Goal: Task Accomplishment & Management: Manage account settings

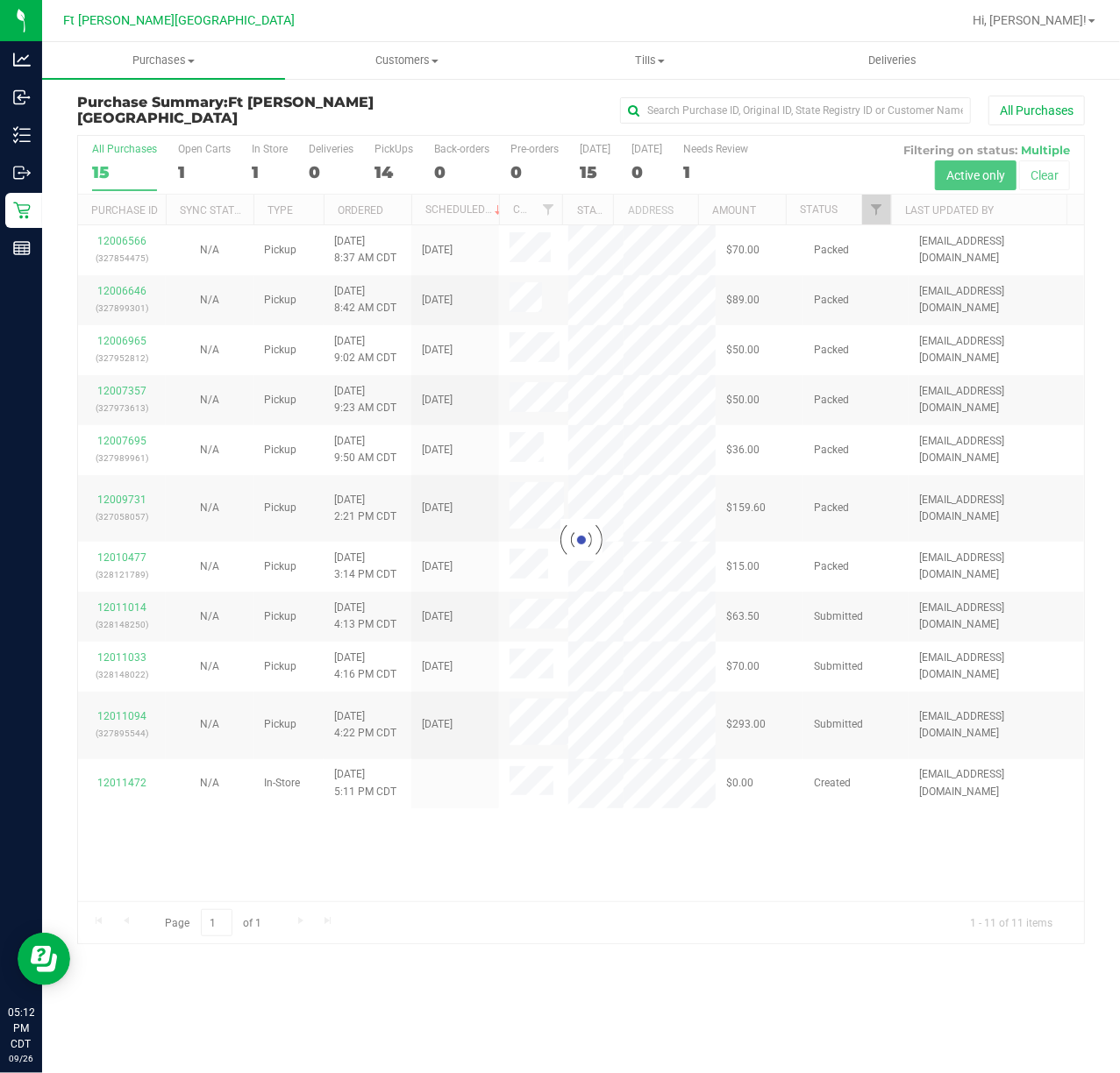
click at [132, 701] on div at bounding box center [581, 539] width 1006 height 808
click at [131, 708] on div at bounding box center [581, 539] width 1006 height 808
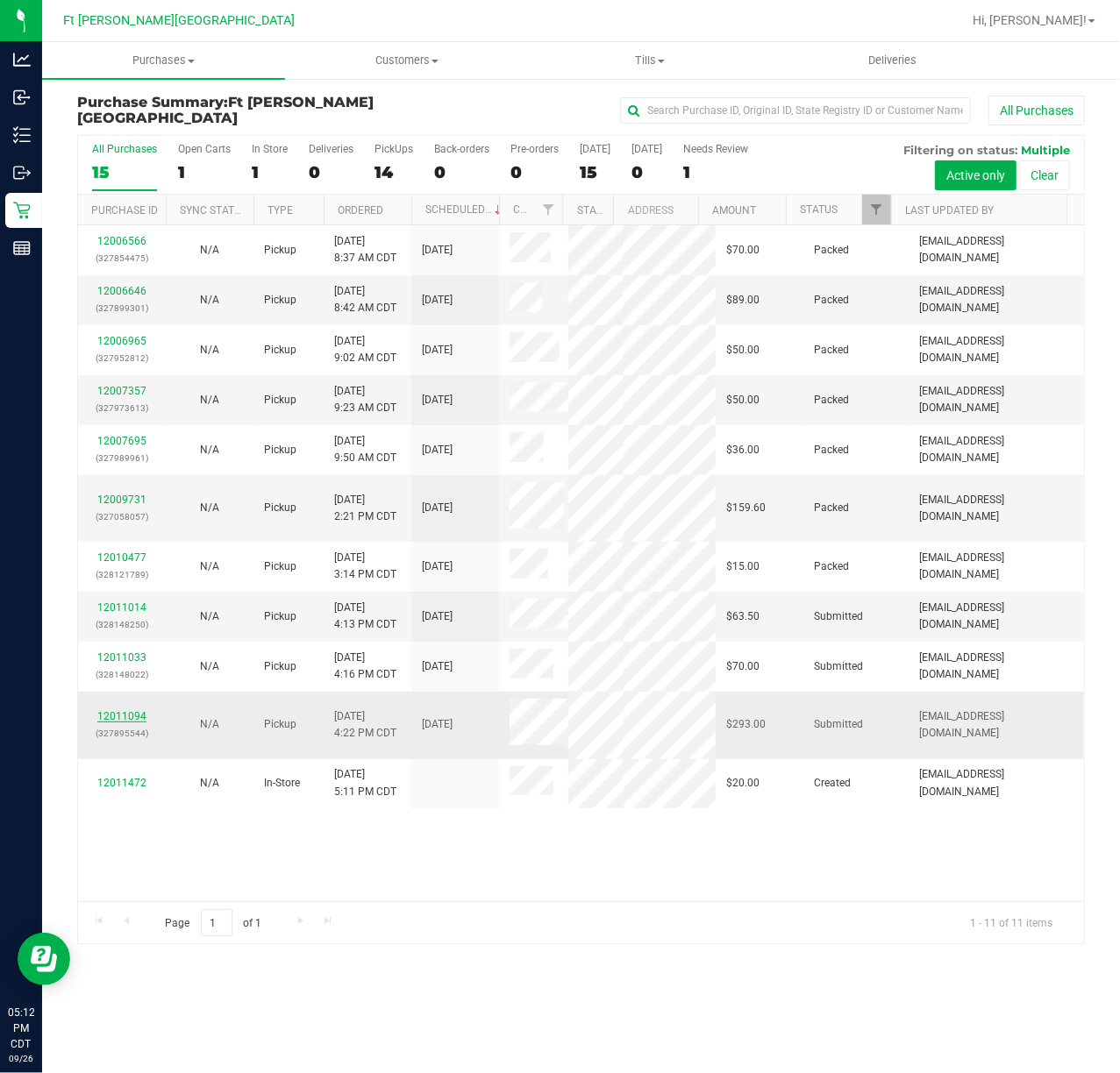
click at [130, 710] on link "12011094" at bounding box center [122, 716] width 49 height 12
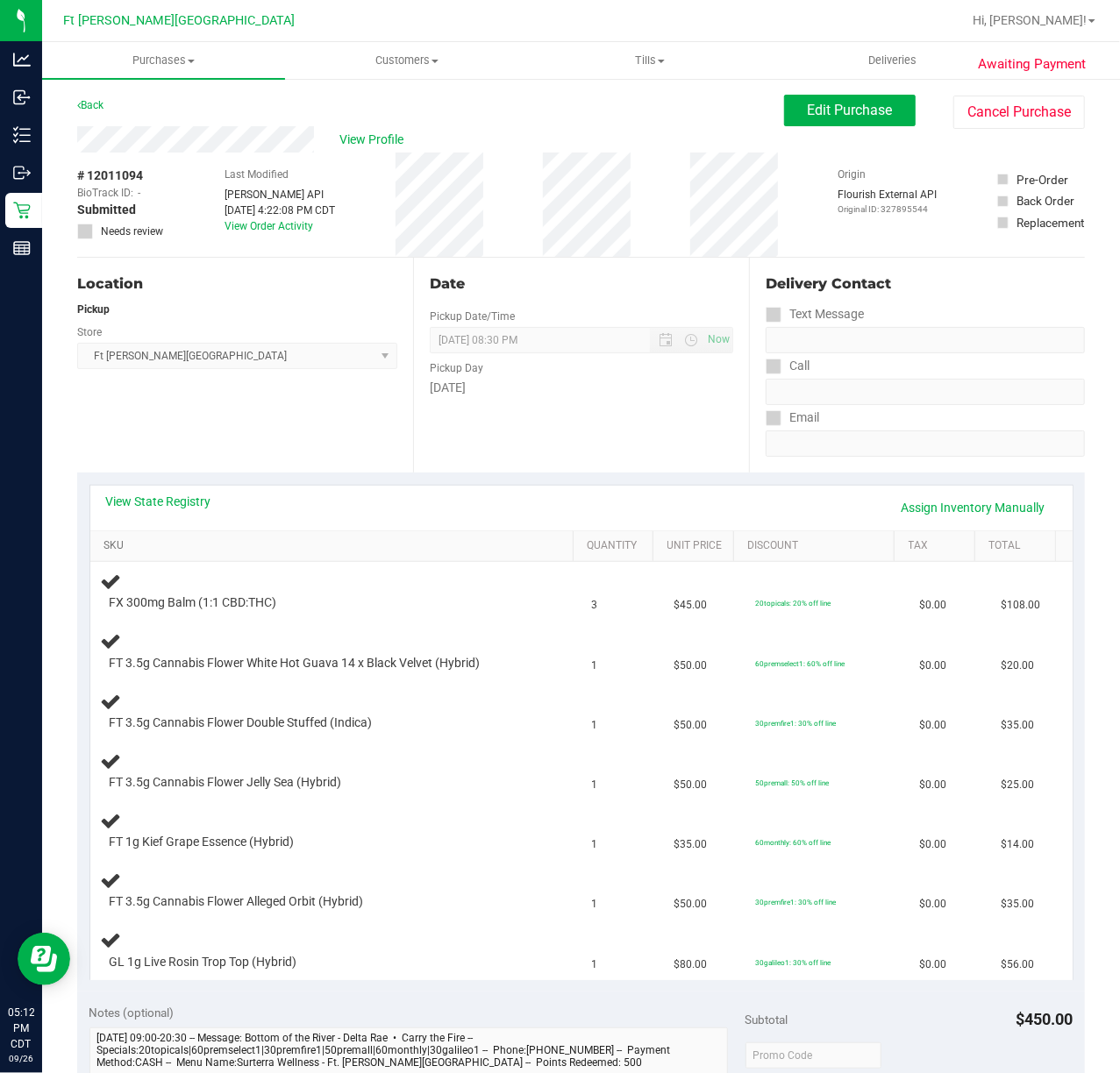
click at [113, 549] on link "SKU" at bounding box center [334, 546] width 462 height 14
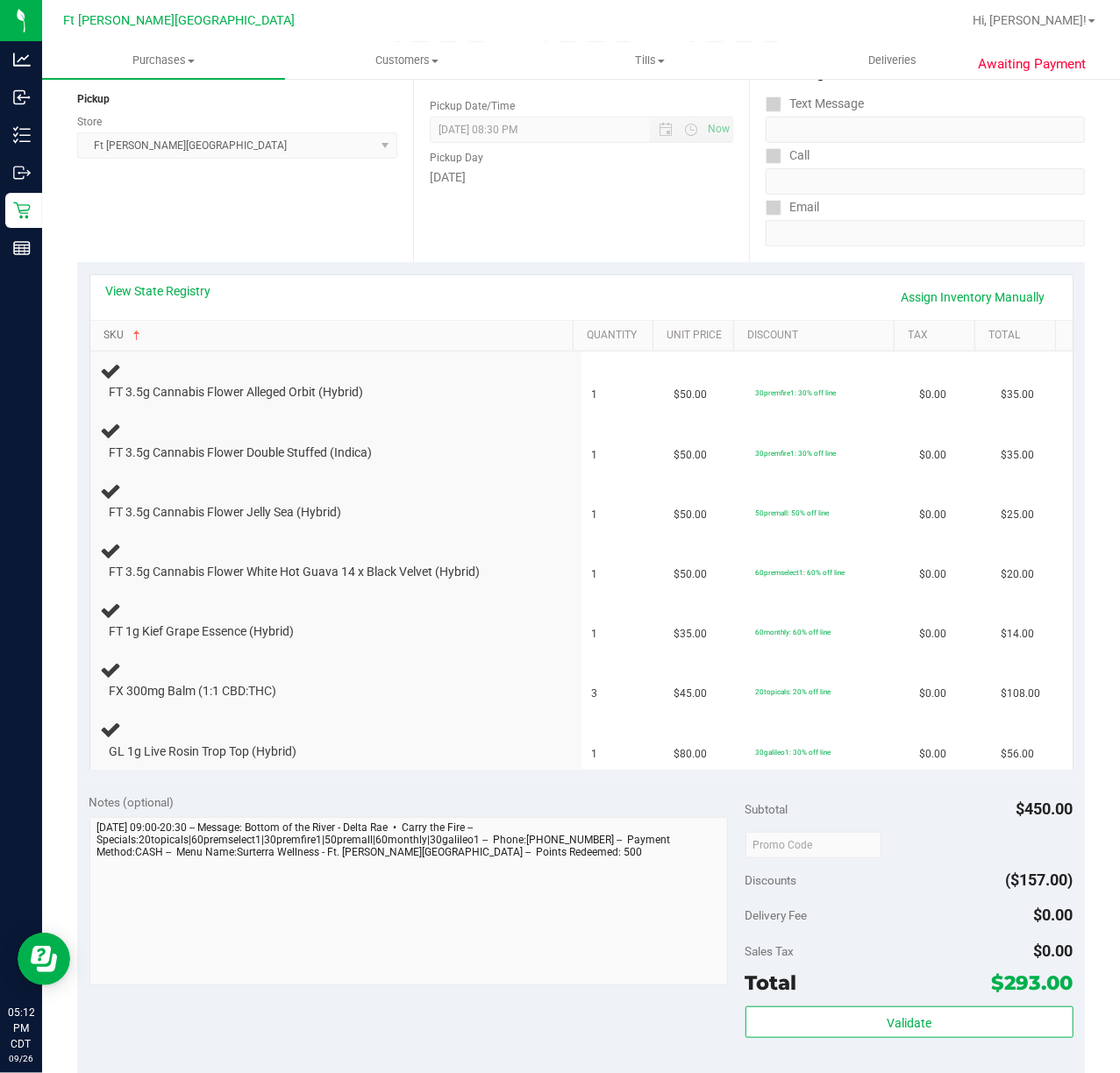
scroll to position [233, 0]
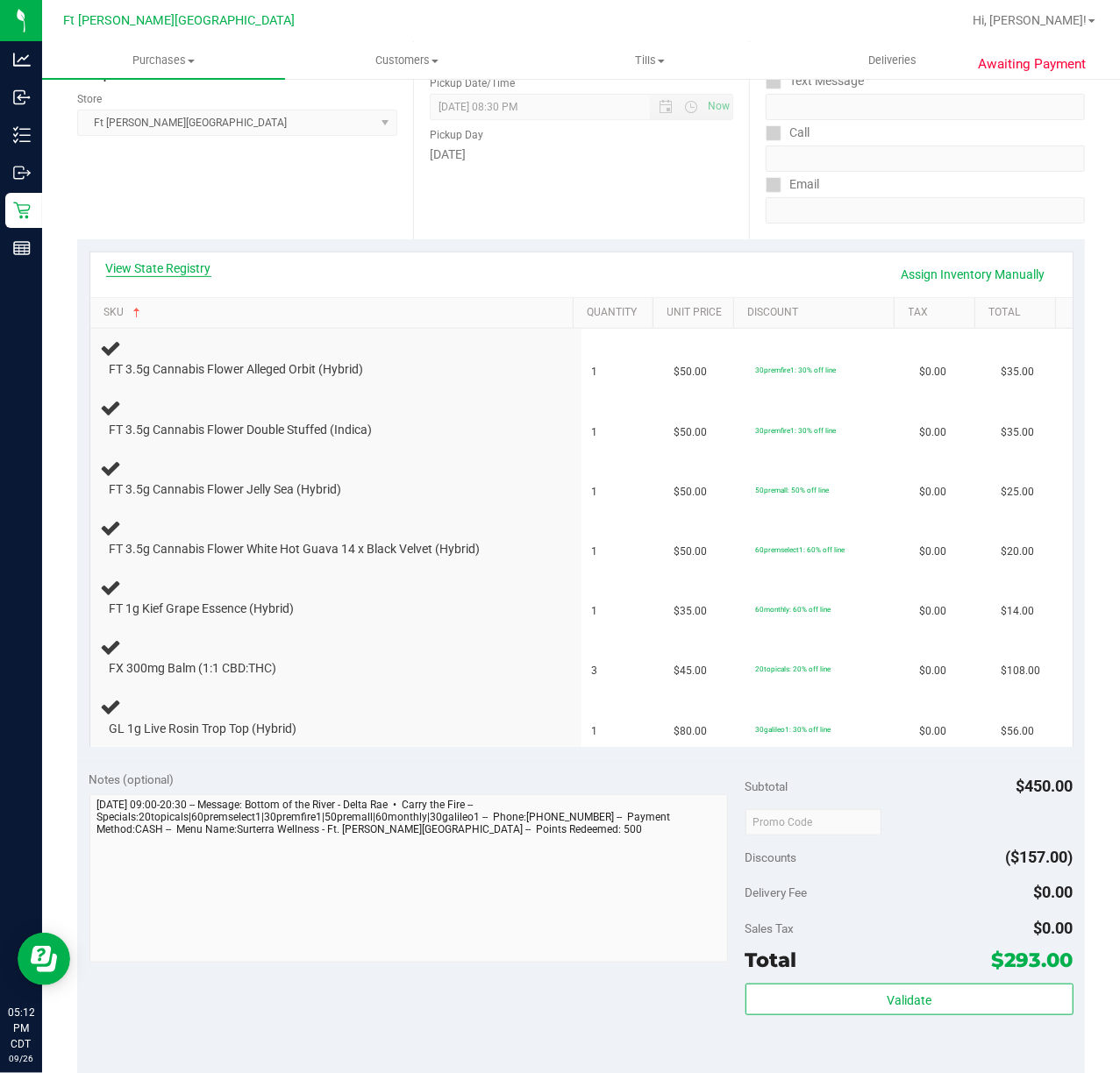
click at [138, 263] on link "View State Registry" at bounding box center [158, 268] width 105 height 18
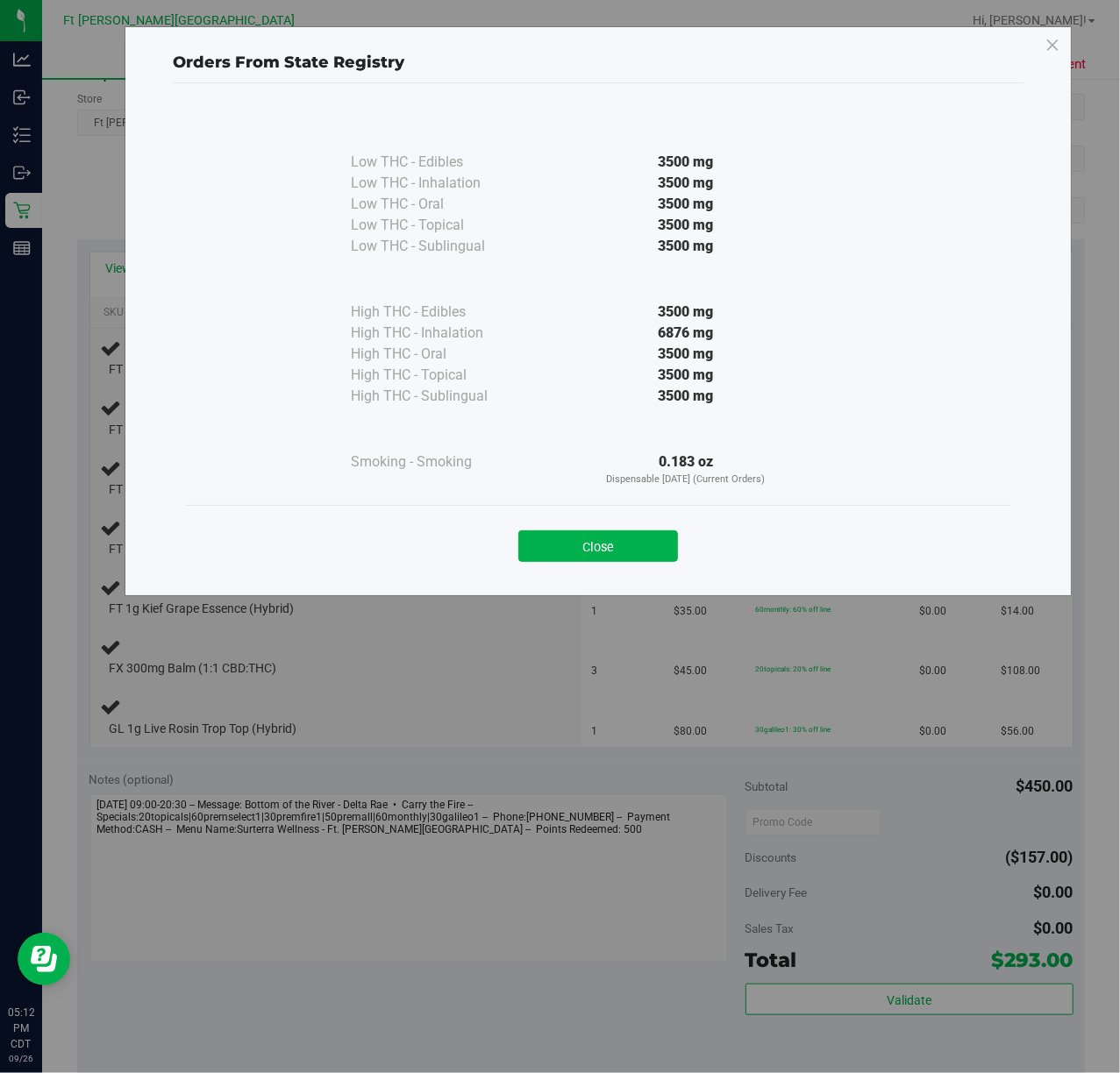
click at [638, 565] on div "Close" at bounding box center [598, 541] width 824 height 71
click at [642, 548] on button "Close" at bounding box center [598, 546] width 159 height 32
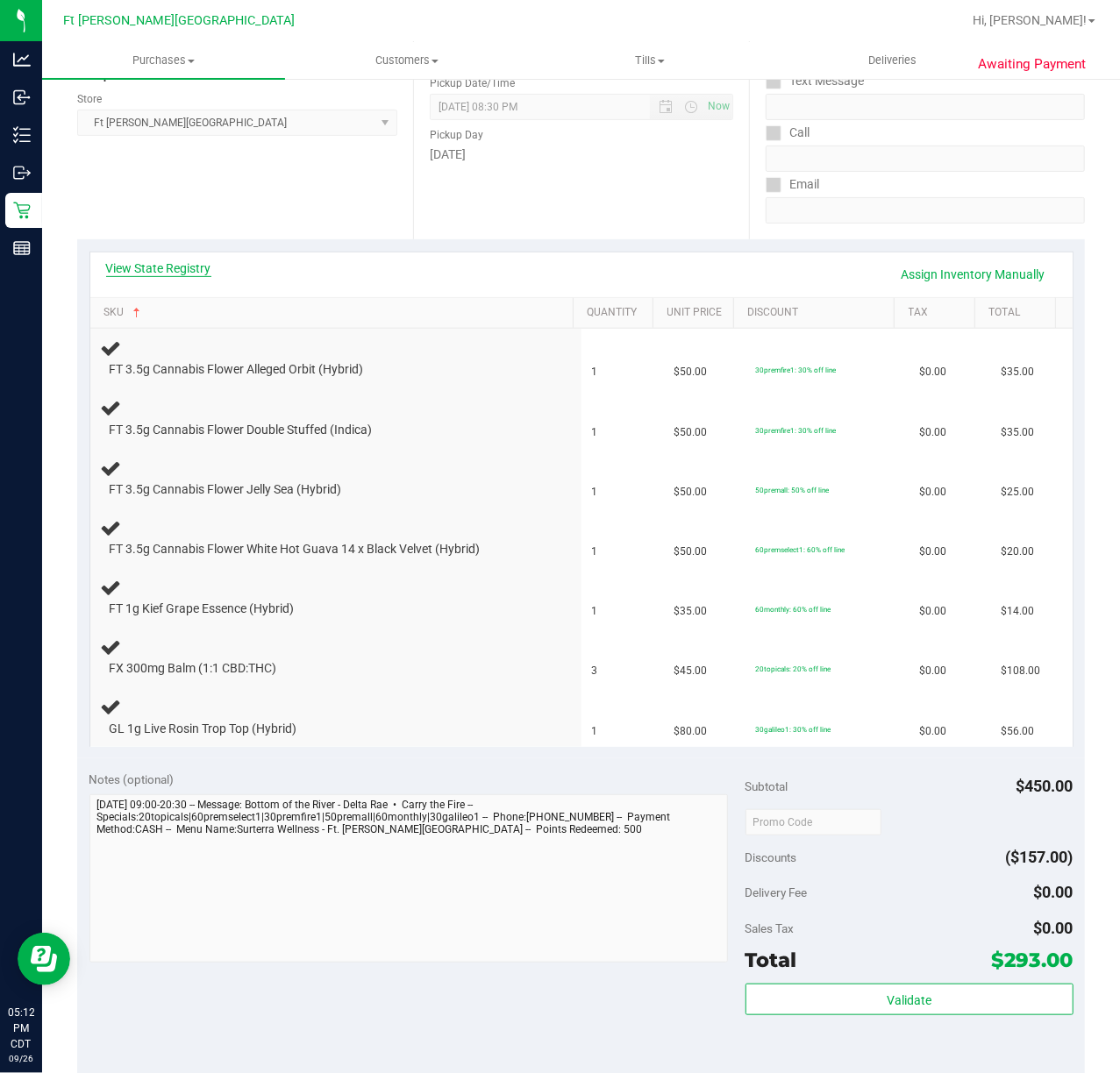
click at [145, 259] on link "View State Registry" at bounding box center [158, 268] width 105 height 18
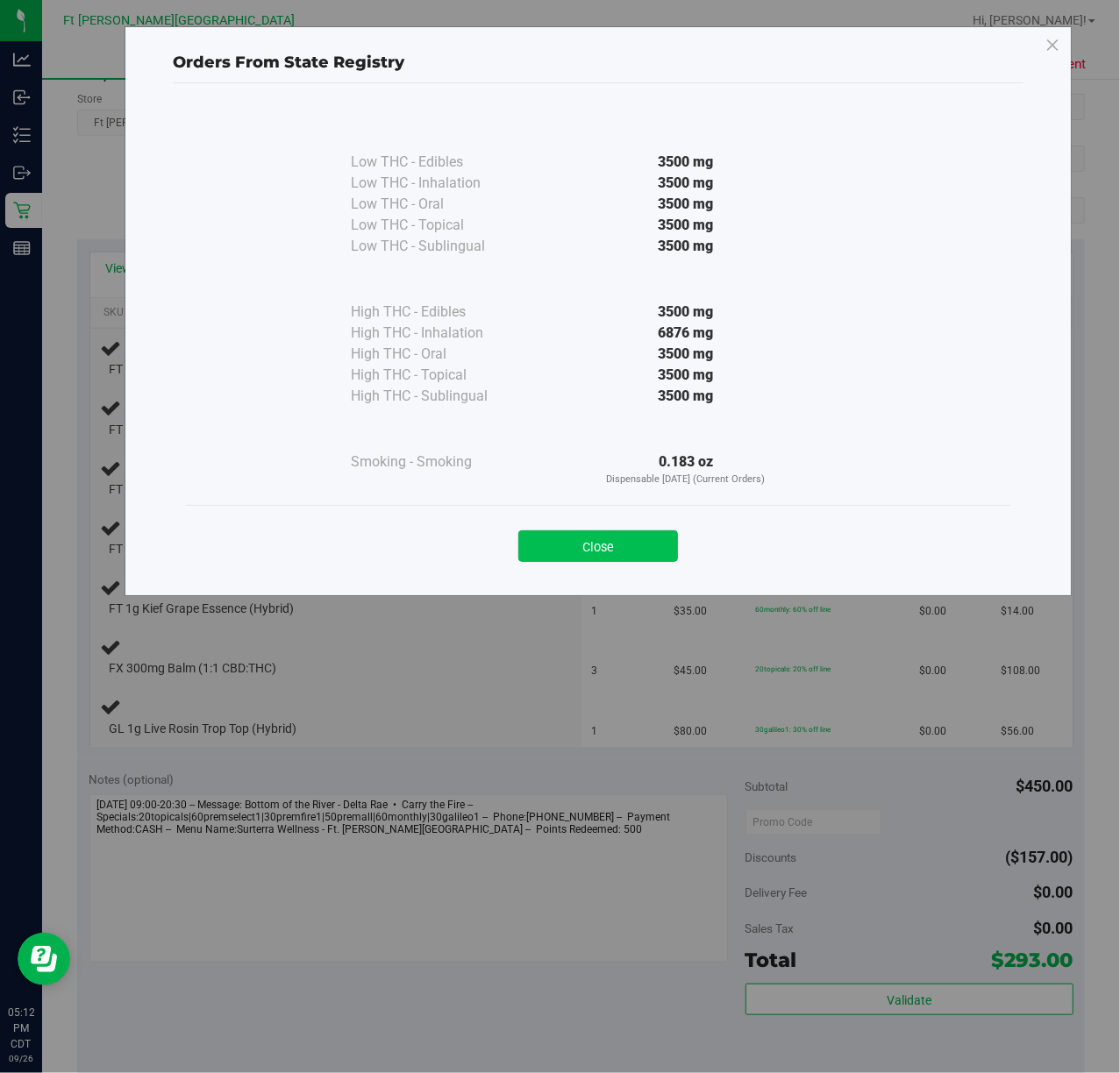
click at [593, 552] on button "Close" at bounding box center [598, 546] width 159 height 32
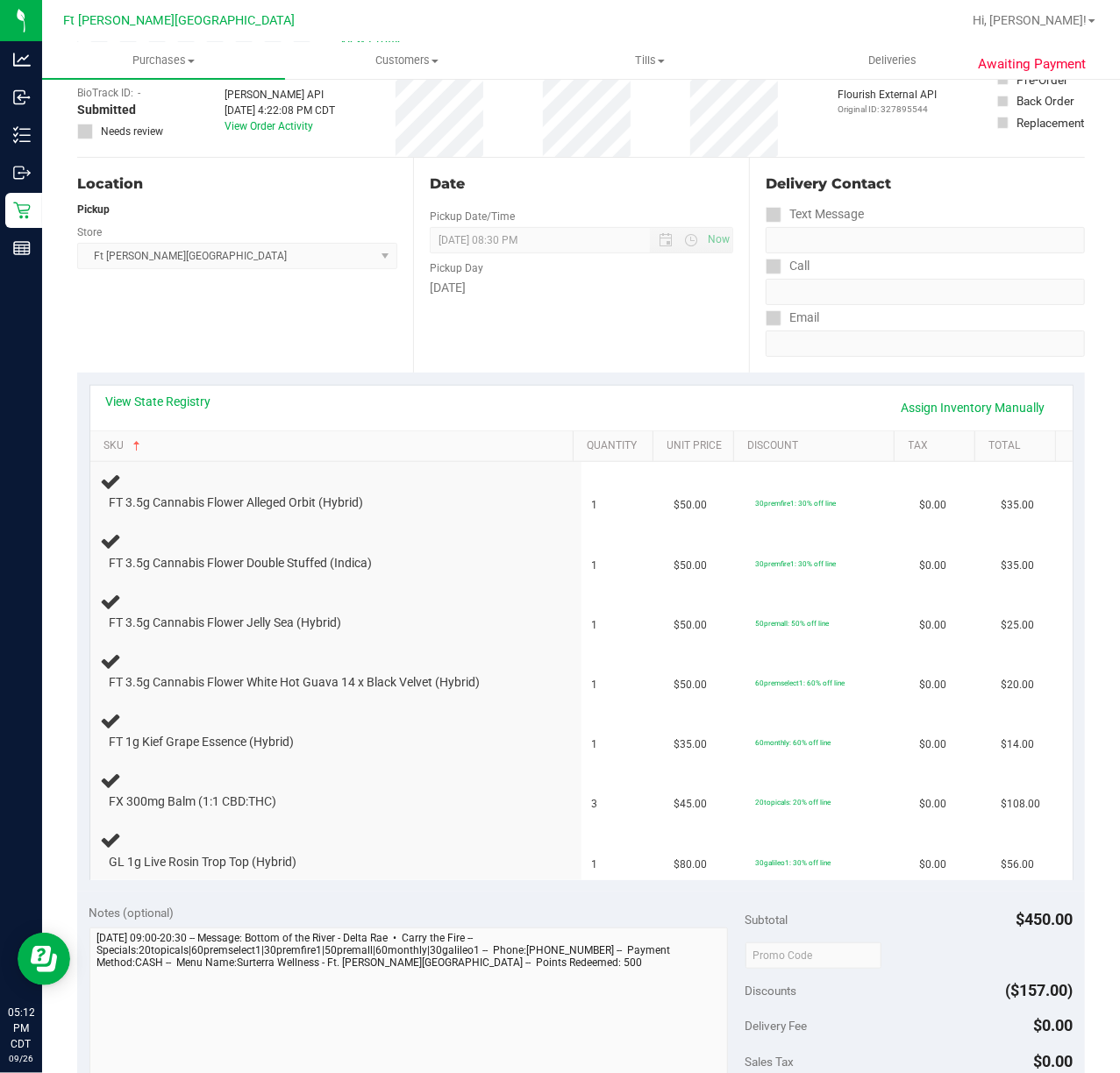
scroll to position [0, 0]
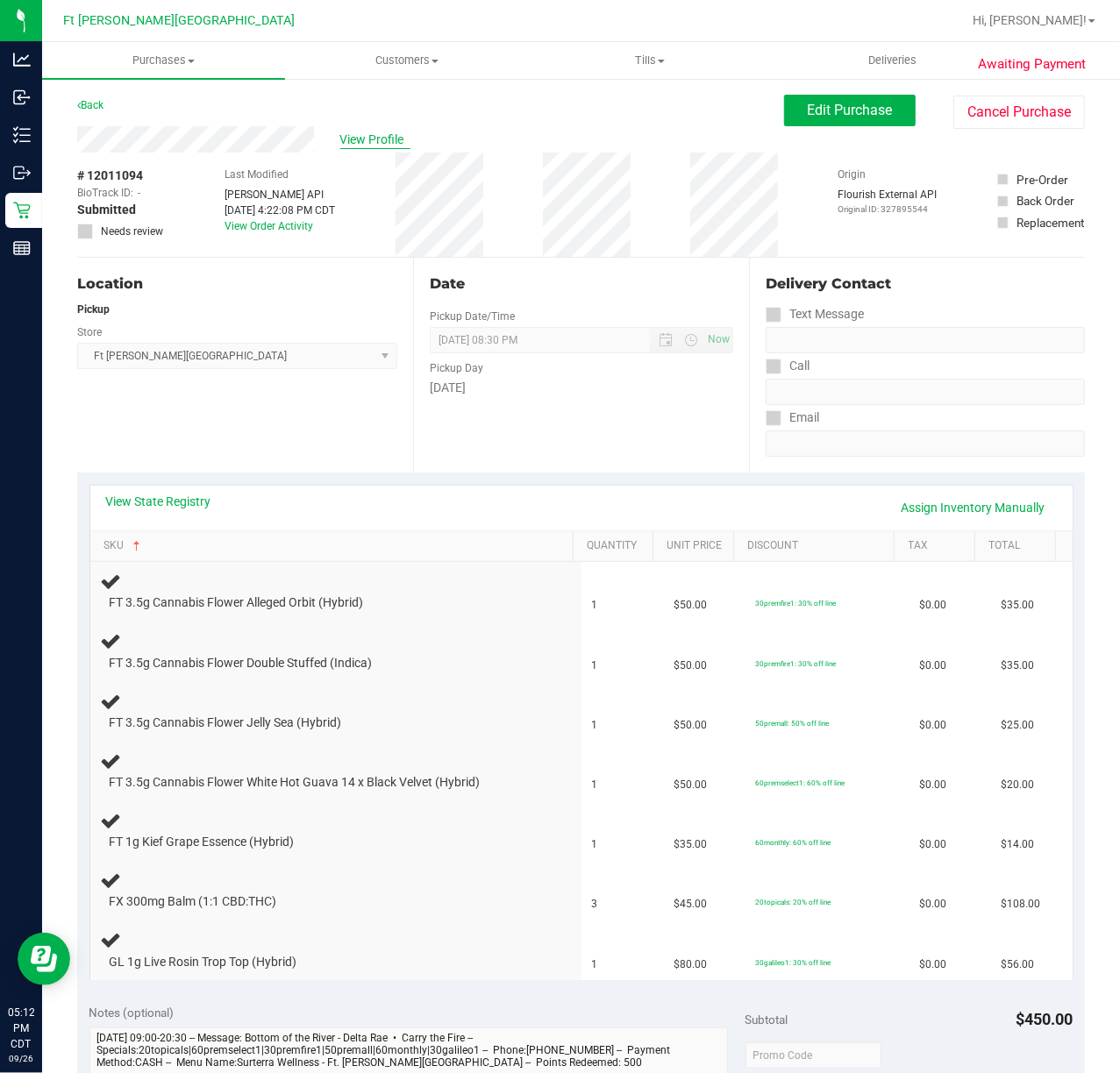
click at [372, 136] on span "View Profile" at bounding box center [375, 139] width 70 height 19
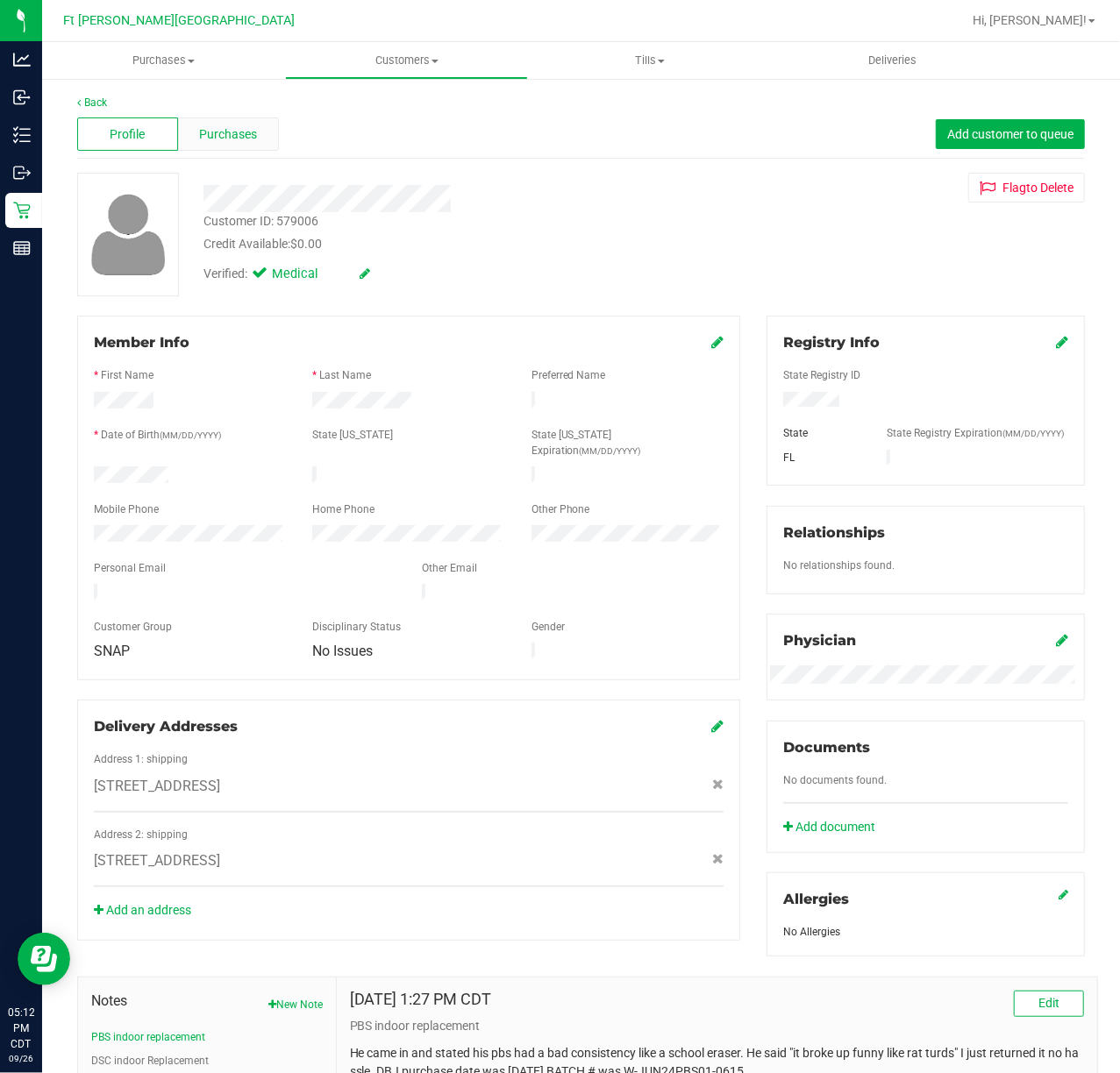
click at [207, 141] on span "Purchases" at bounding box center [228, 134] width 58 height 19
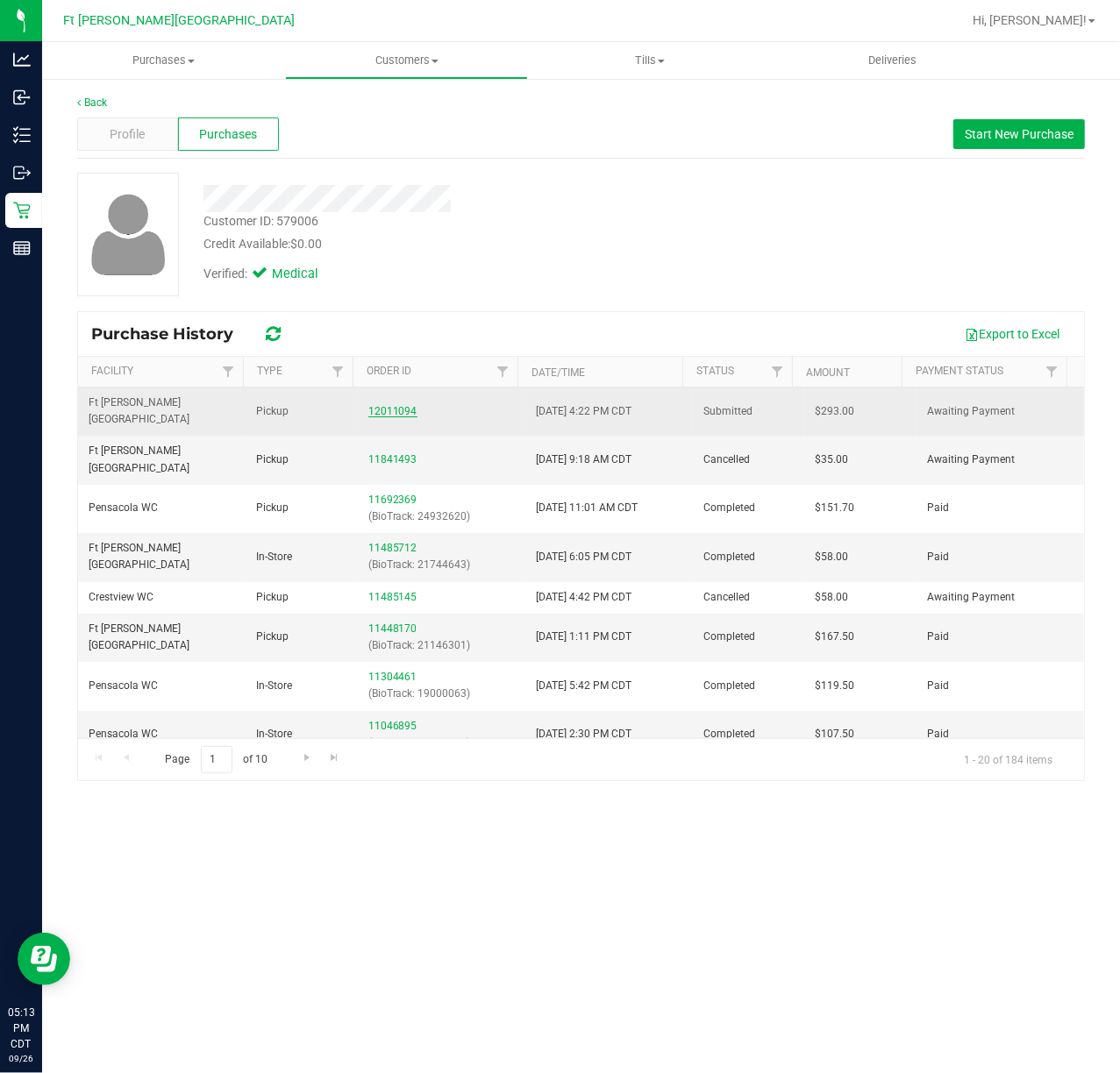
click at [373, 406] on link "12011094" at bounding box center [393, 411] width 49 height 12
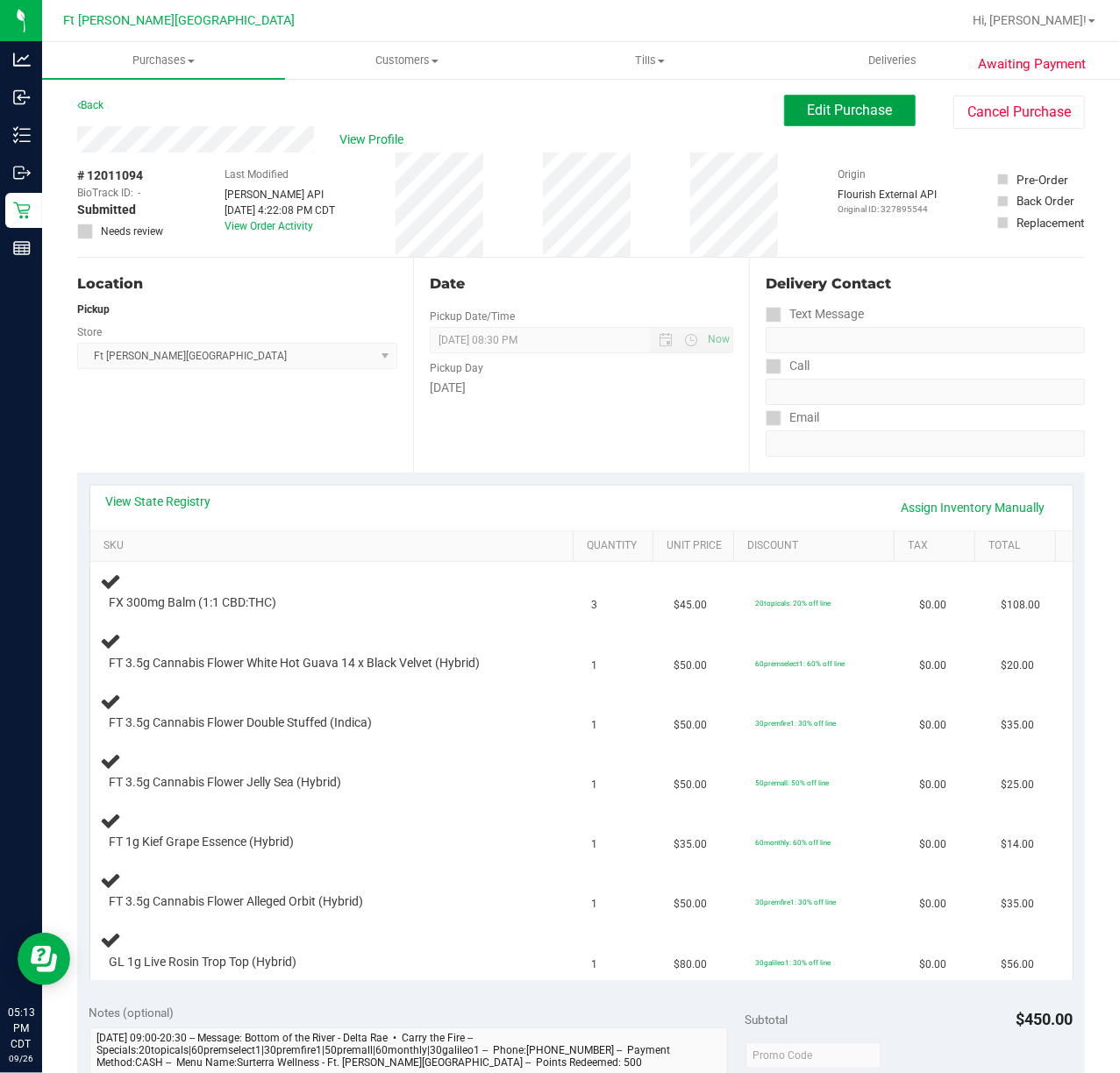
click at [857, 104] on span "Edit Purchase" at bounding box center [851, 110] width 85 height 17
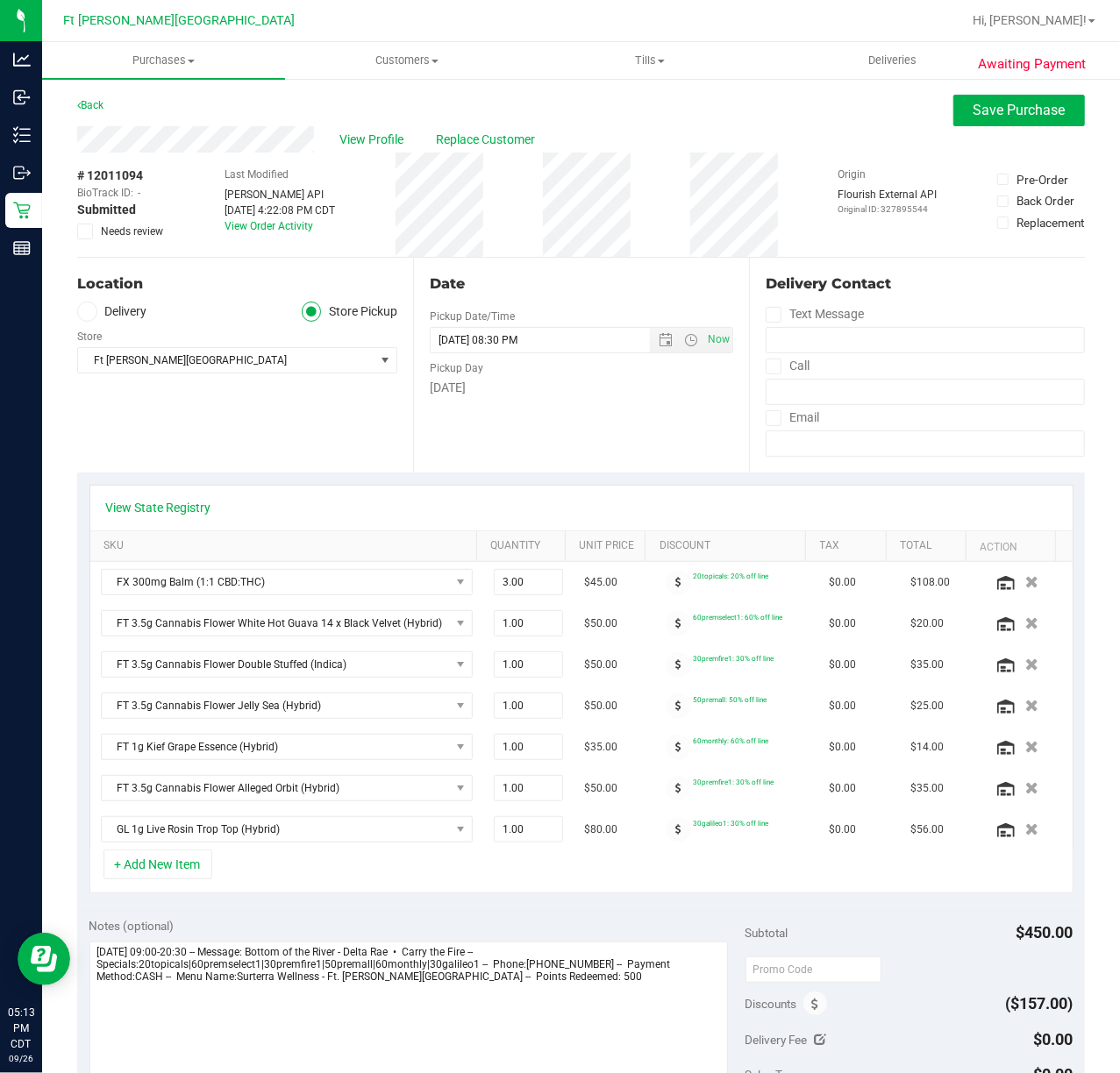
click at [82, 231] on icon at bounding box center [86, 231] width 12 height 0
click at [0, 0] on input "Needs review" at bounding box center [0, 0] width 0 height 0
click at [996, 110] on span "Save Purchase" at bounding box center [1019, 110] width 92 height 17
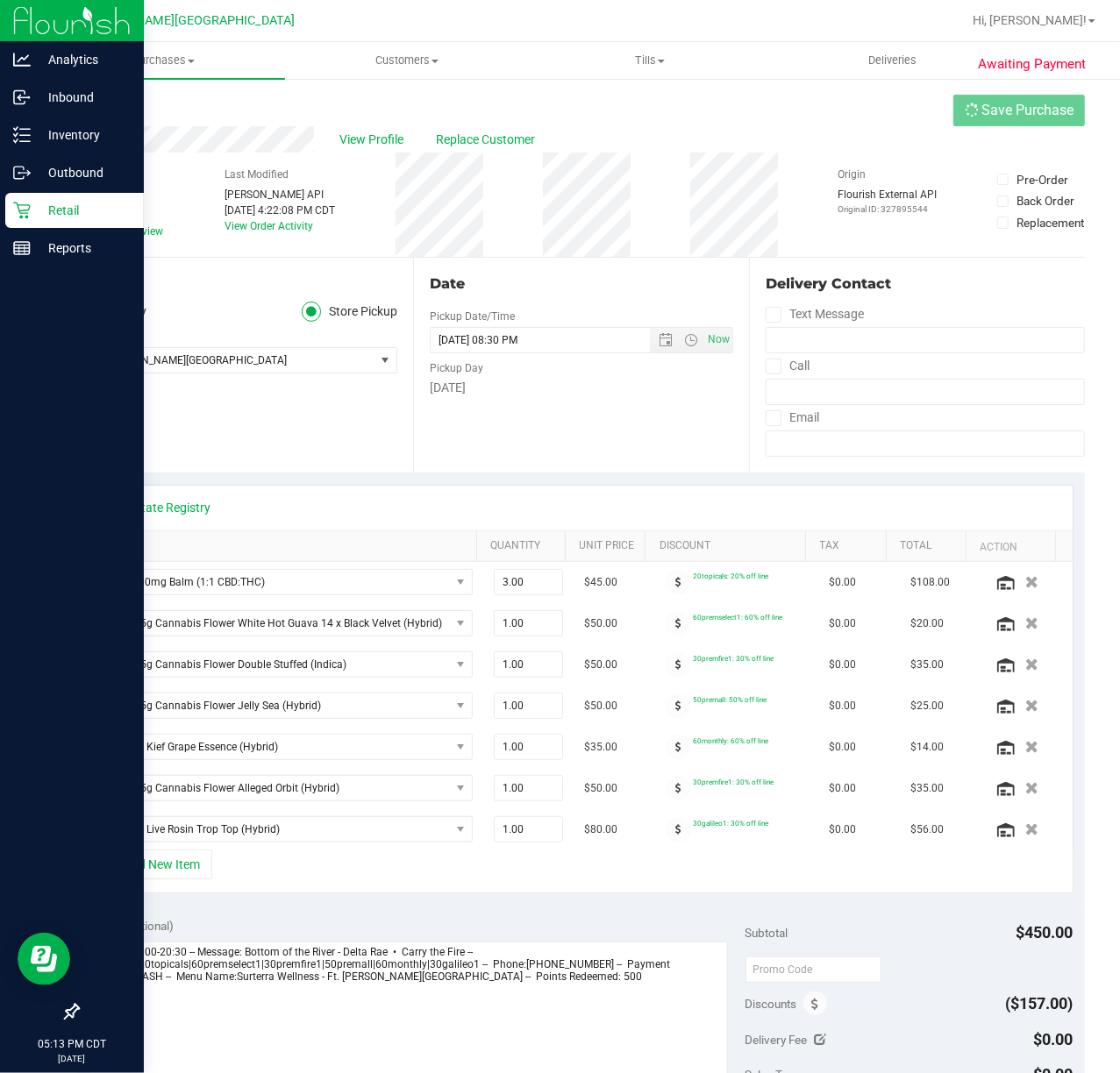
click at [32, 209] on p "Retail" at bounding box center [83, 210] width 105 height 21
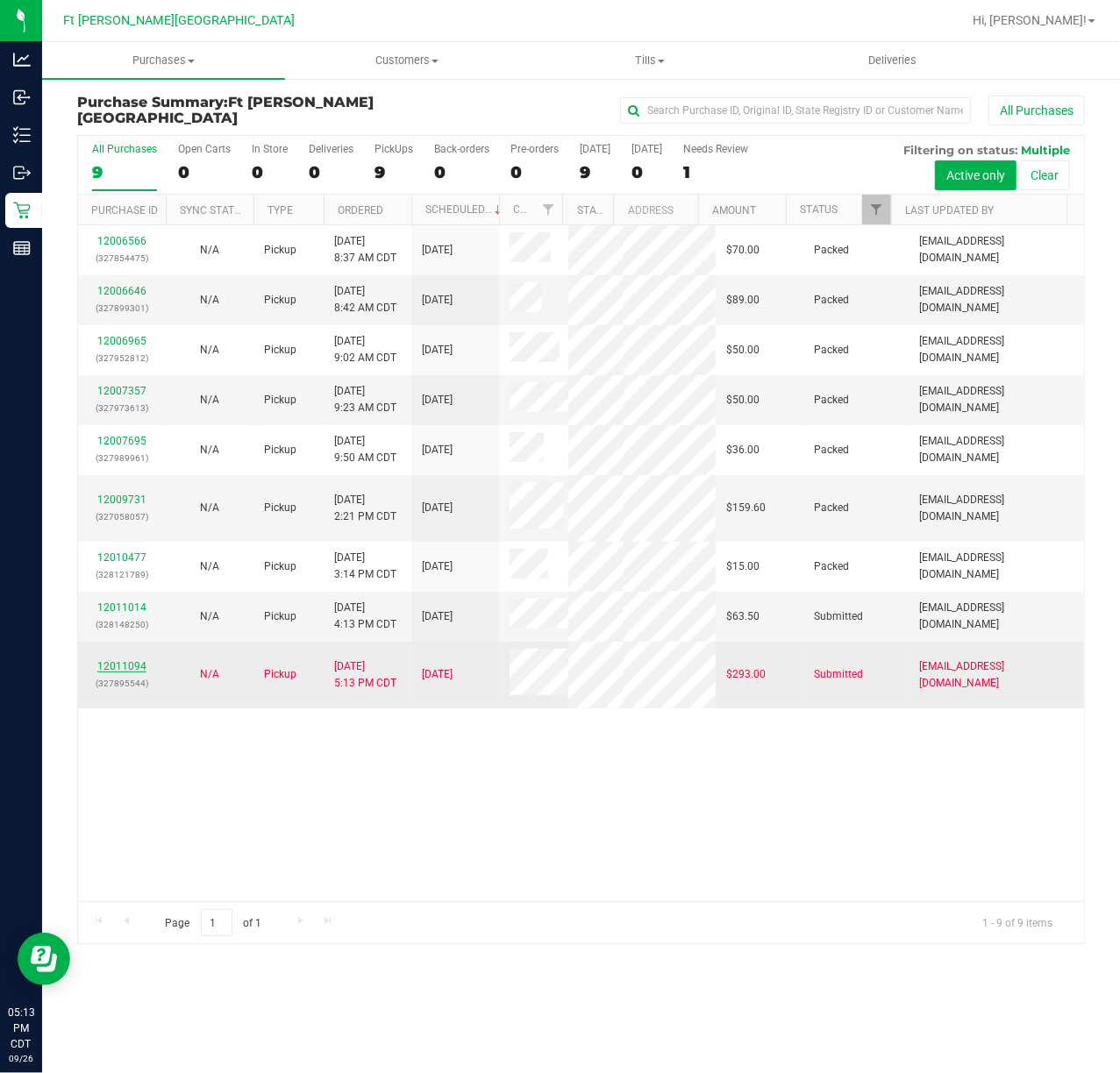
click at [118, 661] on link "12011094" at bounding box center [122, 667] width 49 height 12
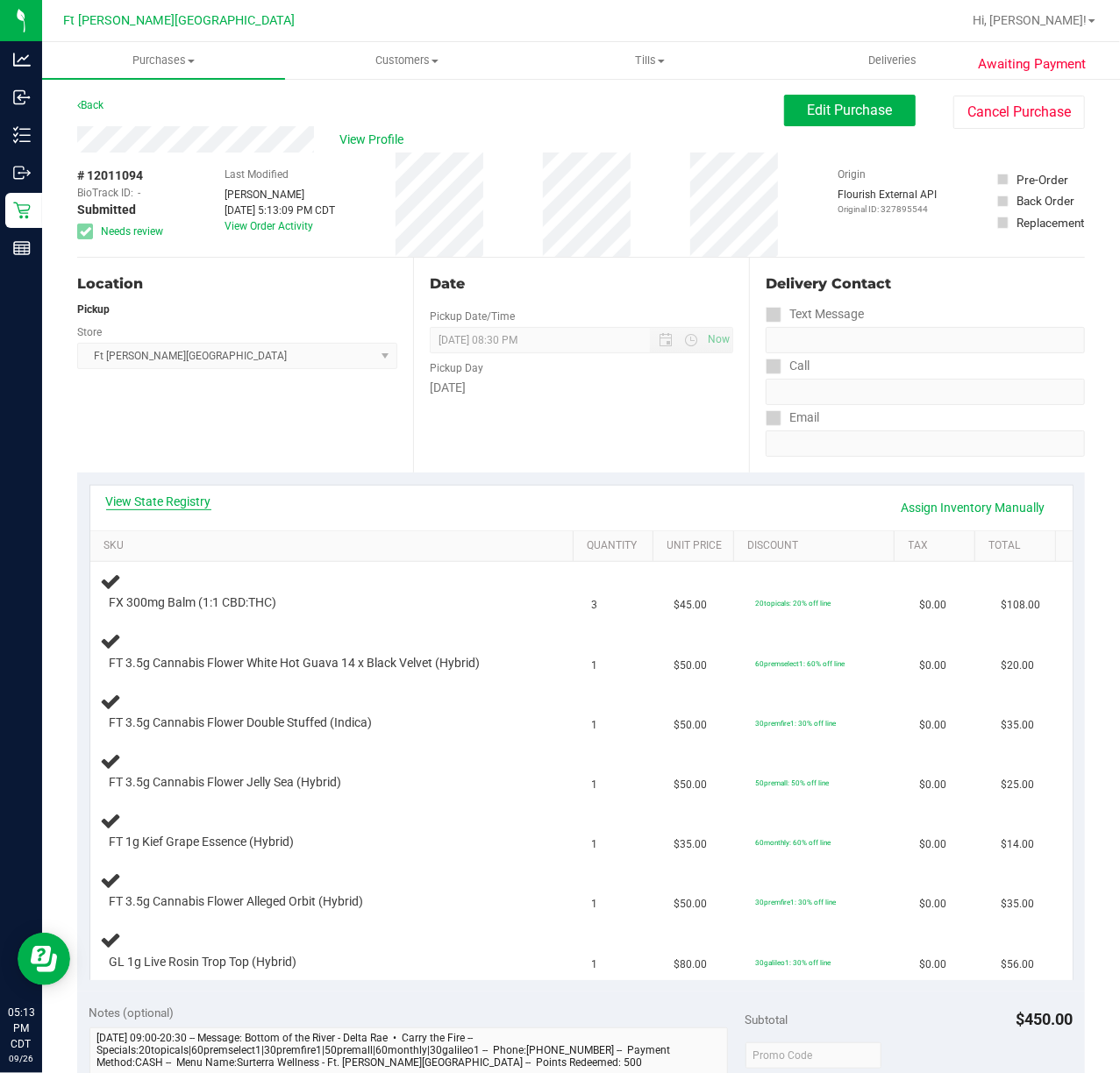
click at [162, 502] on link "View State Registry" at bounding box center [158, 501] width 105 height 18
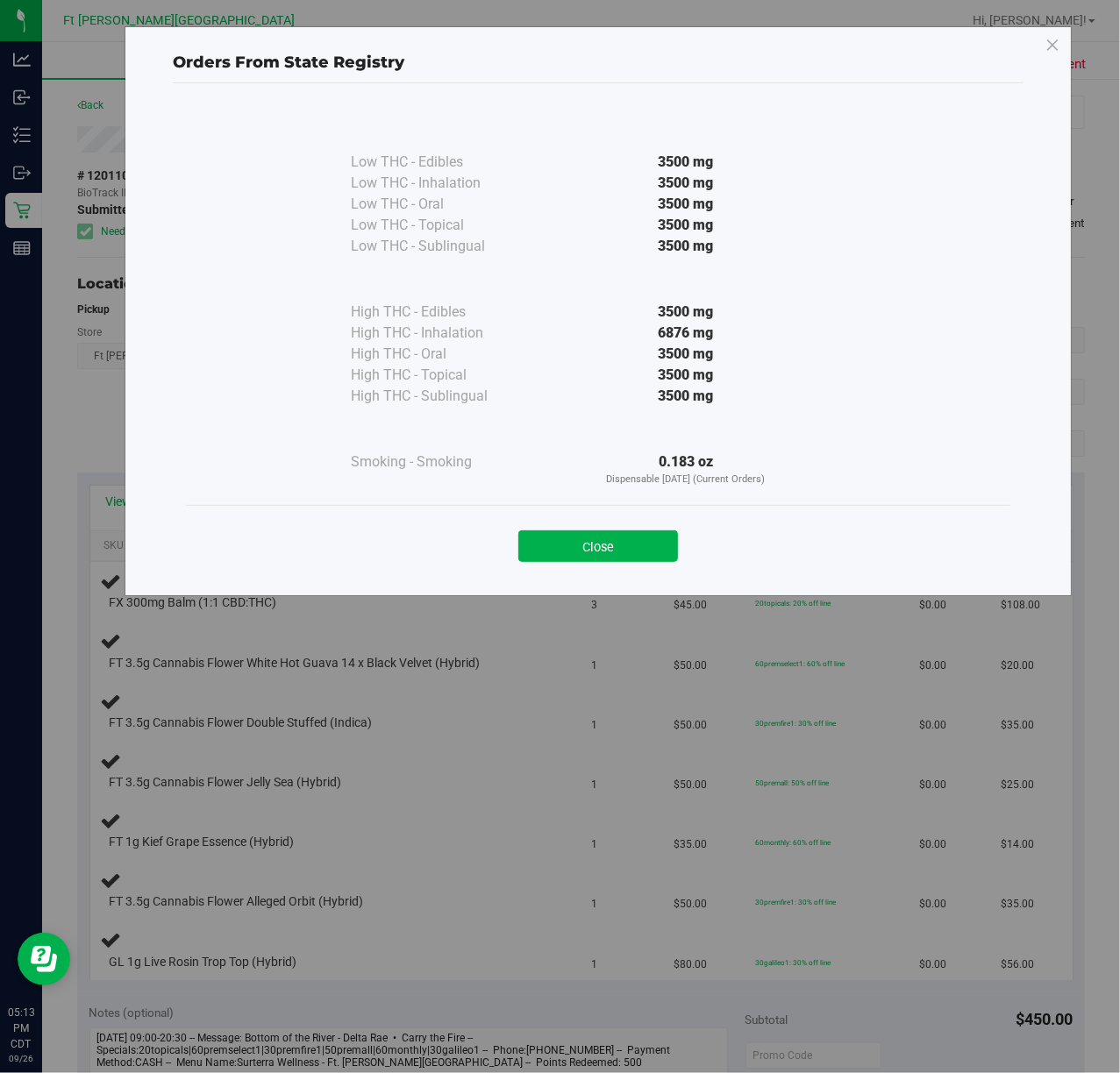
click at [545, 534] on button "Close" at bounding box center [598, 546] width 159 height 32
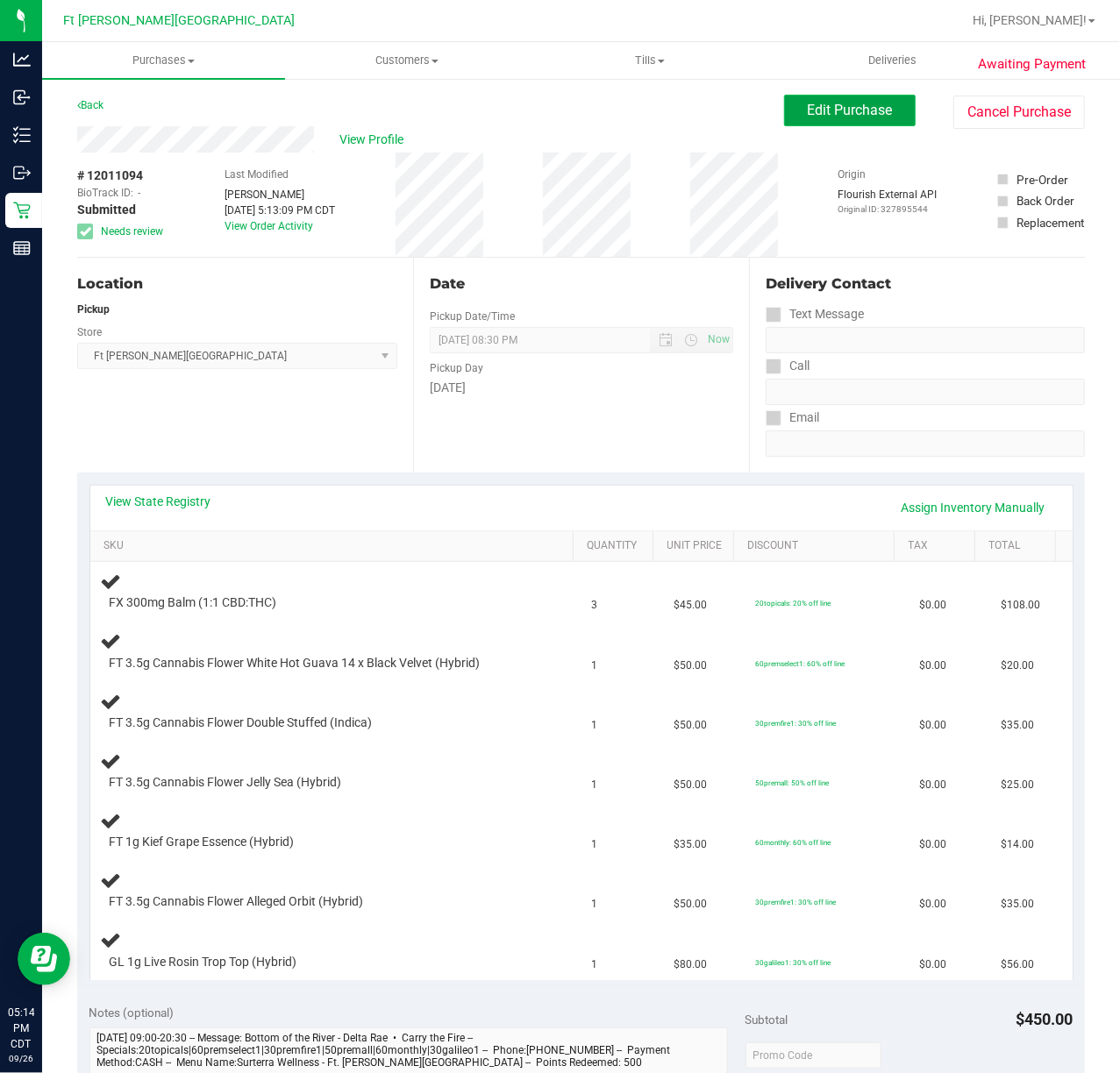
click at [815, 102] on span "Edit Purchase" at bounding box center [851, 110] width 85 height 17
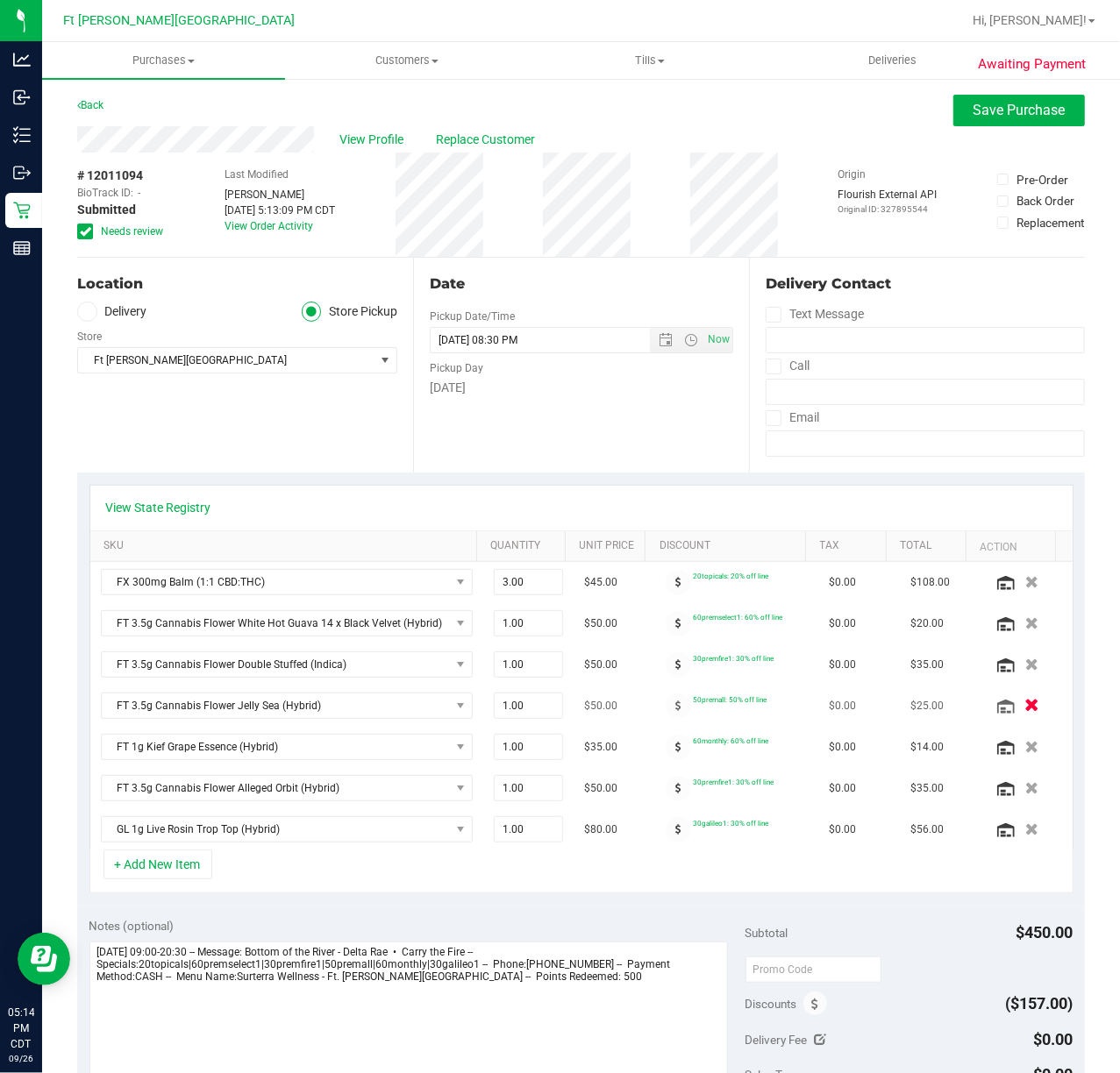
click at [1025, 708] on icon "button" at bounding box center [1032, 705] width 15 height 13
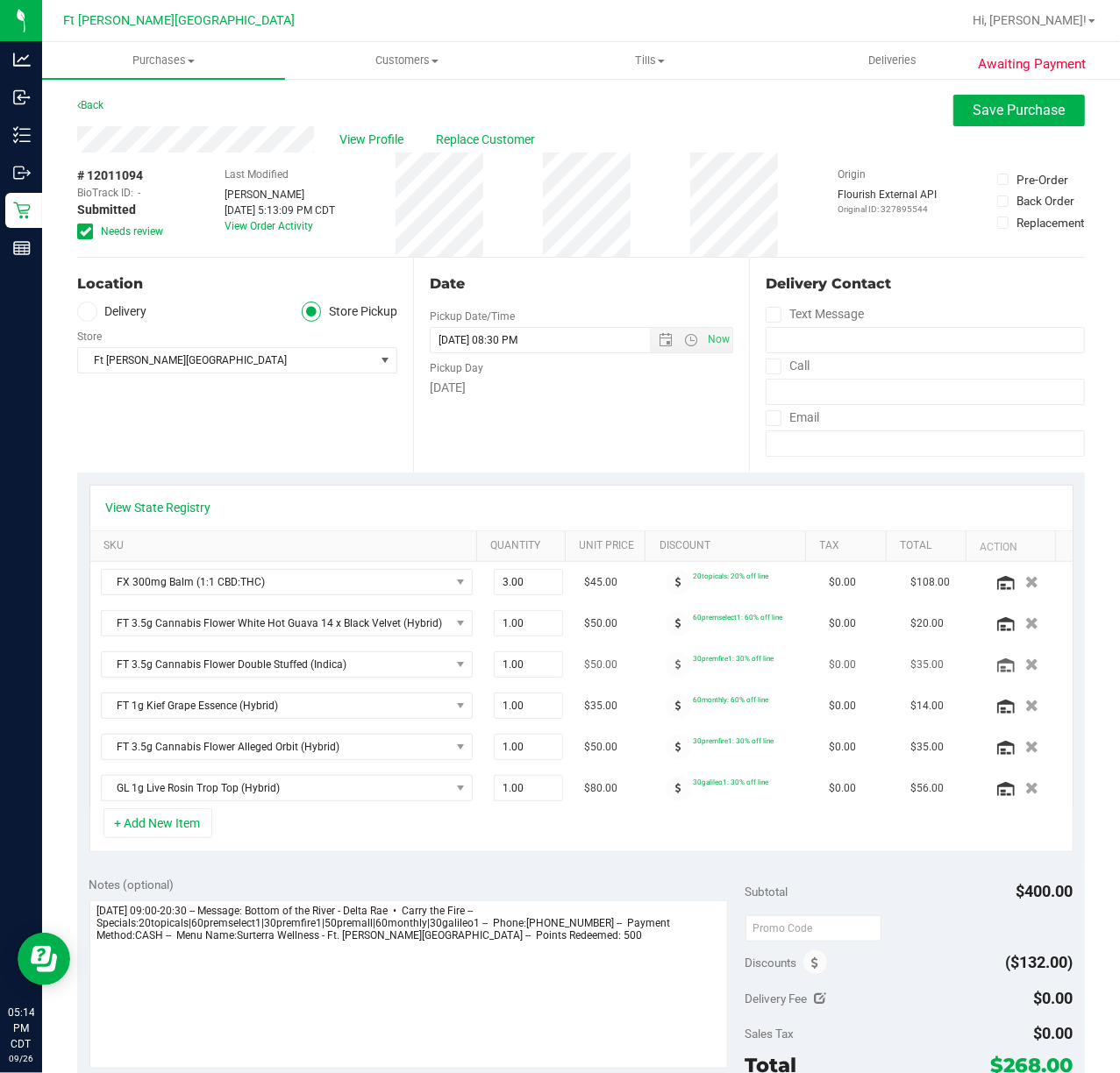
click at [1025, 671] on icon "button" at bounding box center [1031, 665] width 13 height 12
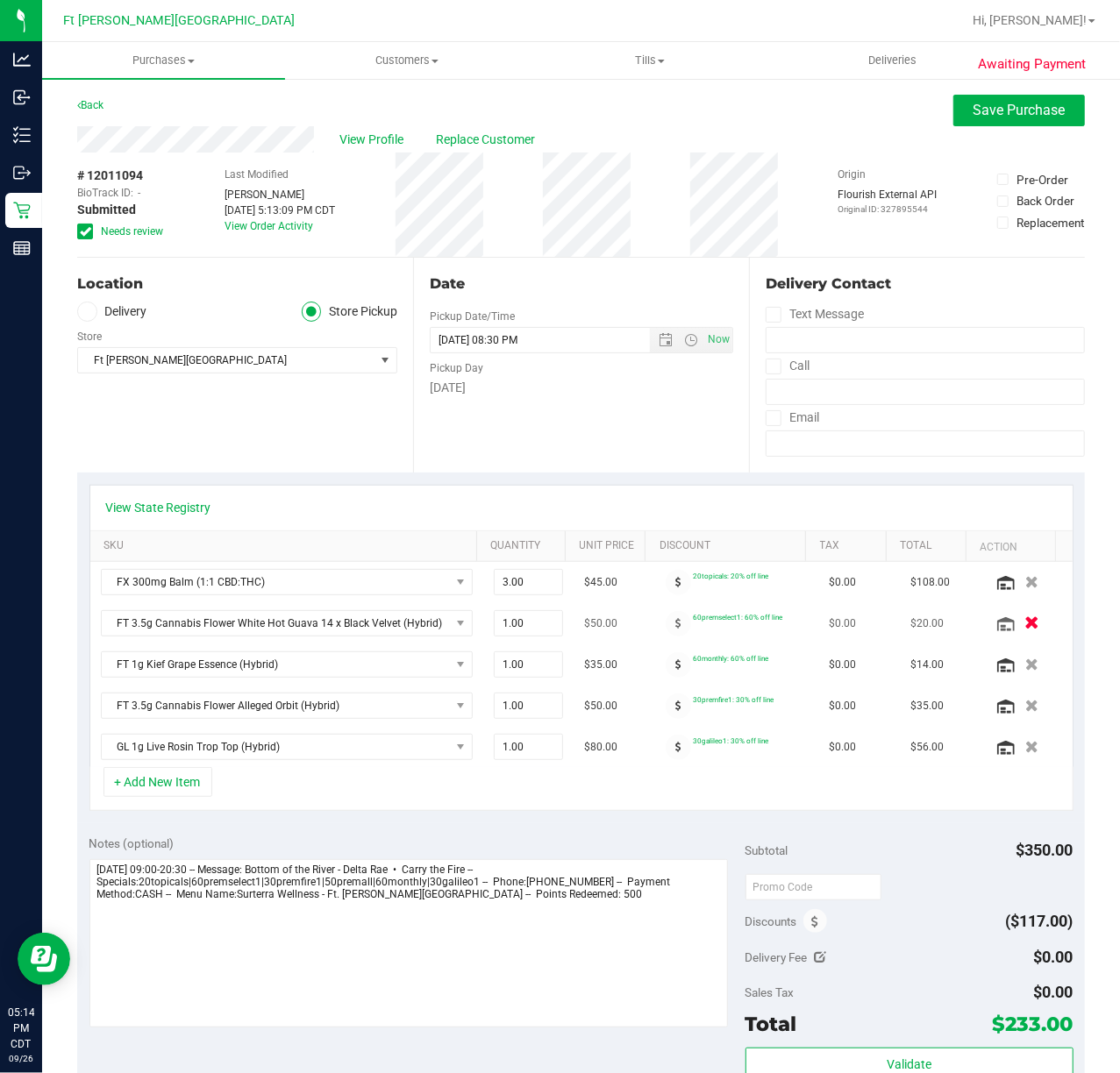
click at [1025, 622] on icon "button" at bounding box center [1032, 623] width 15 height 13
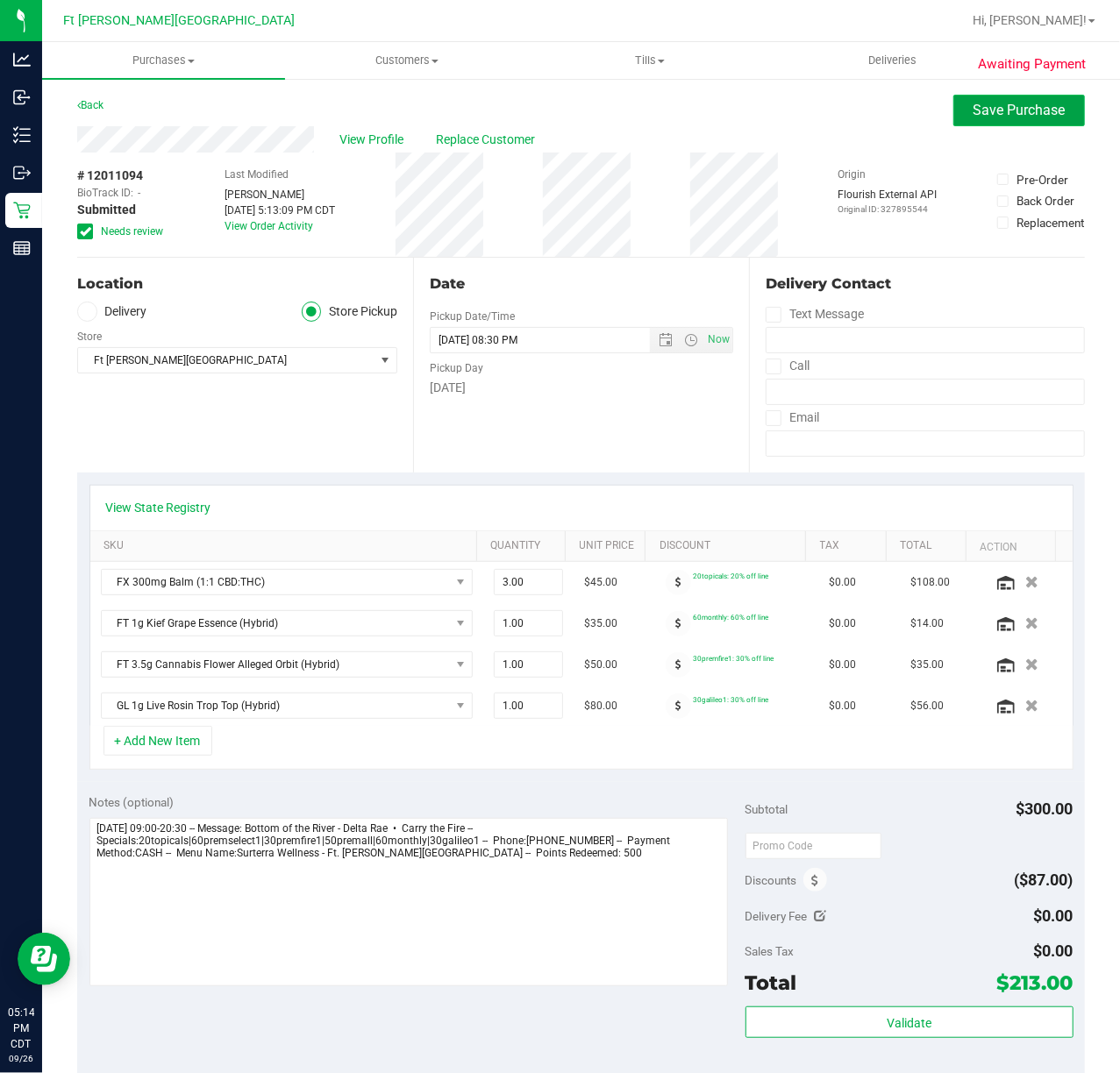
click at [1001, 114] on span "Save Purchase" at bounding box center [1019, 110] width 92 height 17
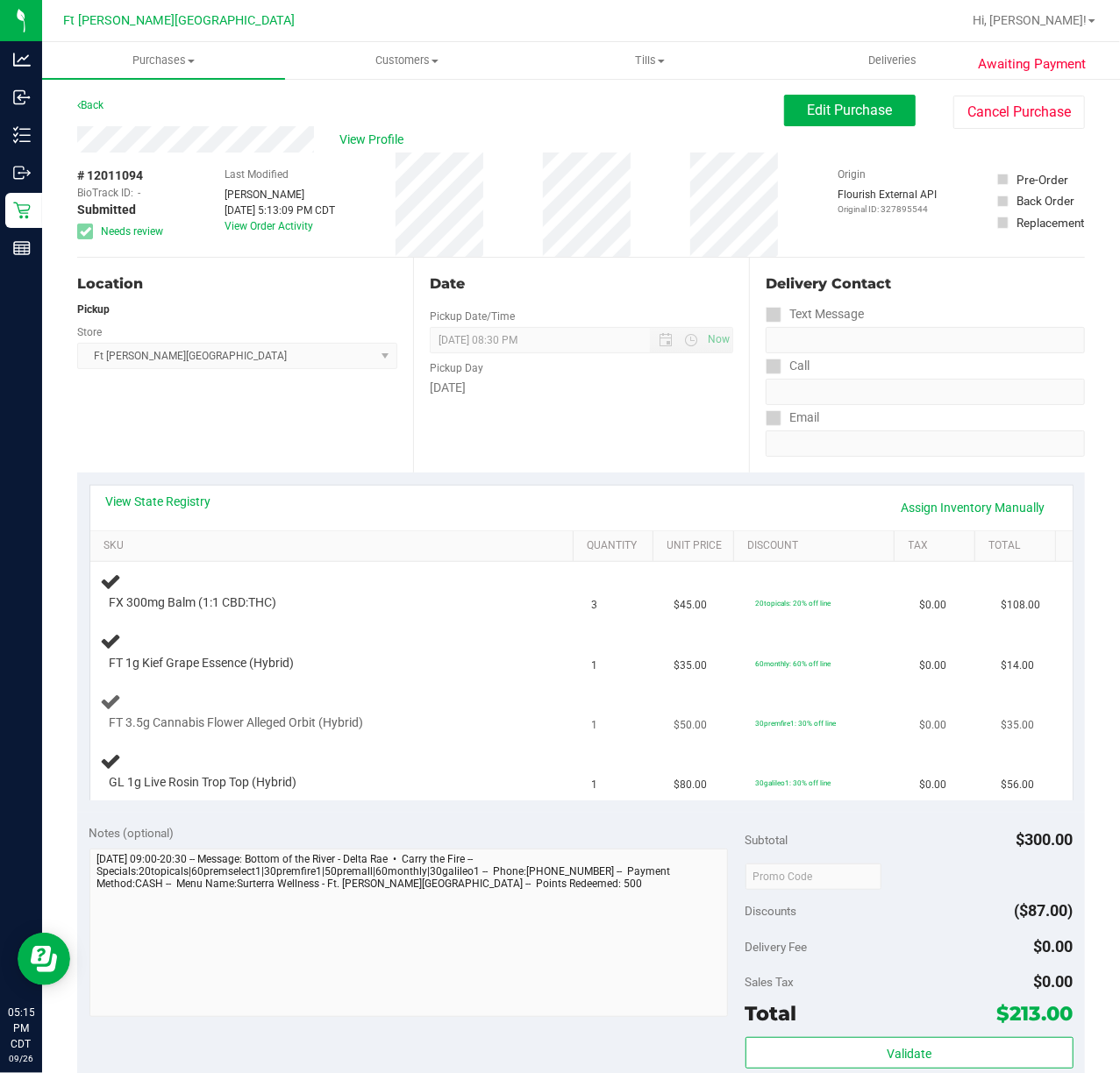
click at [522, 691] on td "FT 3.5g Cannabis Flower Alleged Orbit (Hybrid)" at bounding box center [335, 712] width 491 height 59
click at [500, 672] on div at bounding box center [321, 671] width 422 height 1
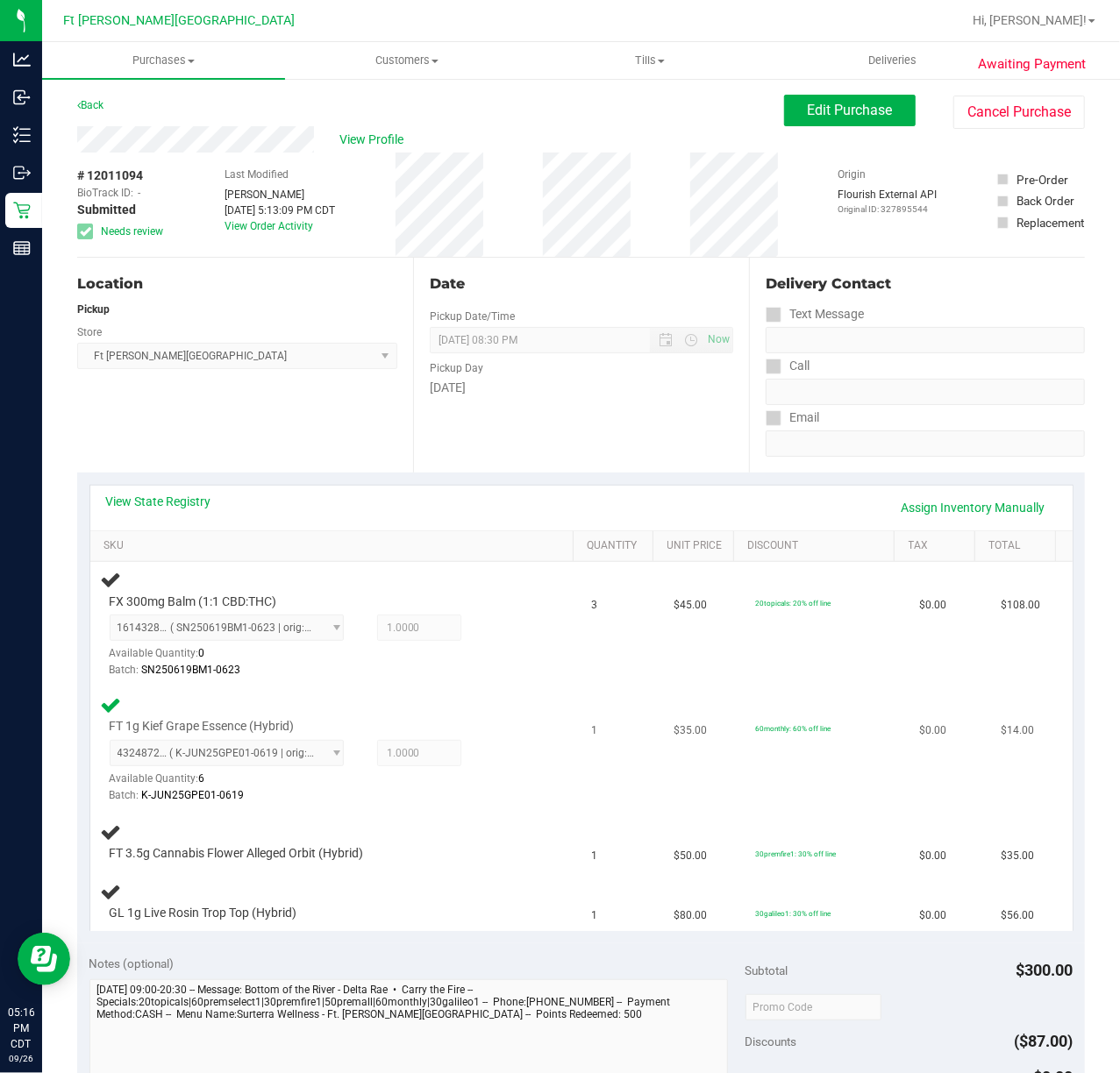
click at [582, 746] on td "1" at bounding box center [622, 750] width 81 height 126
click at [615, 758] on td "1" at bounding box center [622, 750] width 81 height 126
click at [601, 766] on td "1" at bounding box center [622, 750] width 81 height 126
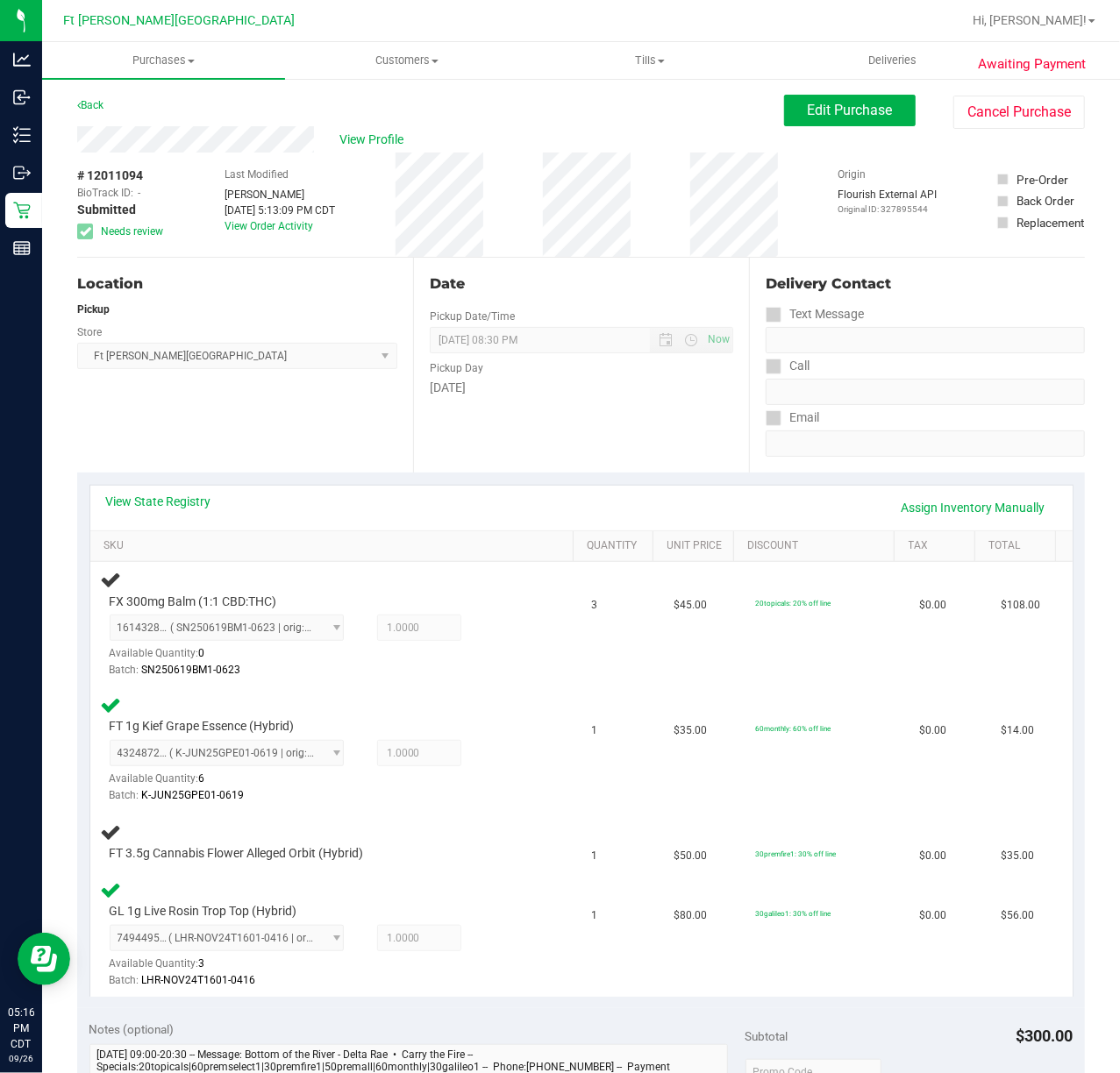
click at [444, 508] on div "View State Registry Assign Inventory Manually" at bounding box center [581, 507] width 951 height 30
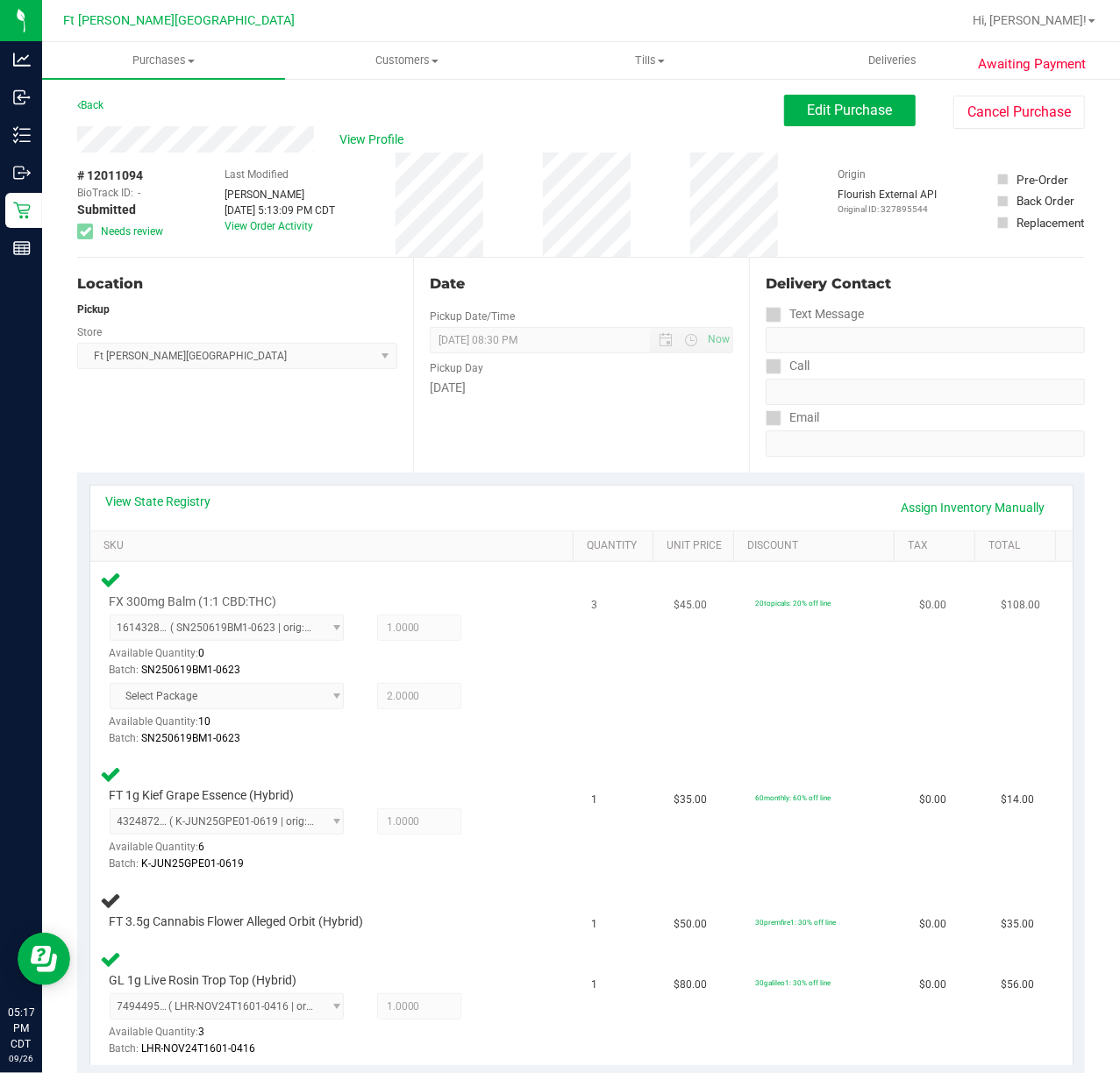
click at [693, 726] on td "$45.00" at bounding box center [703, 659] width 81 height 194
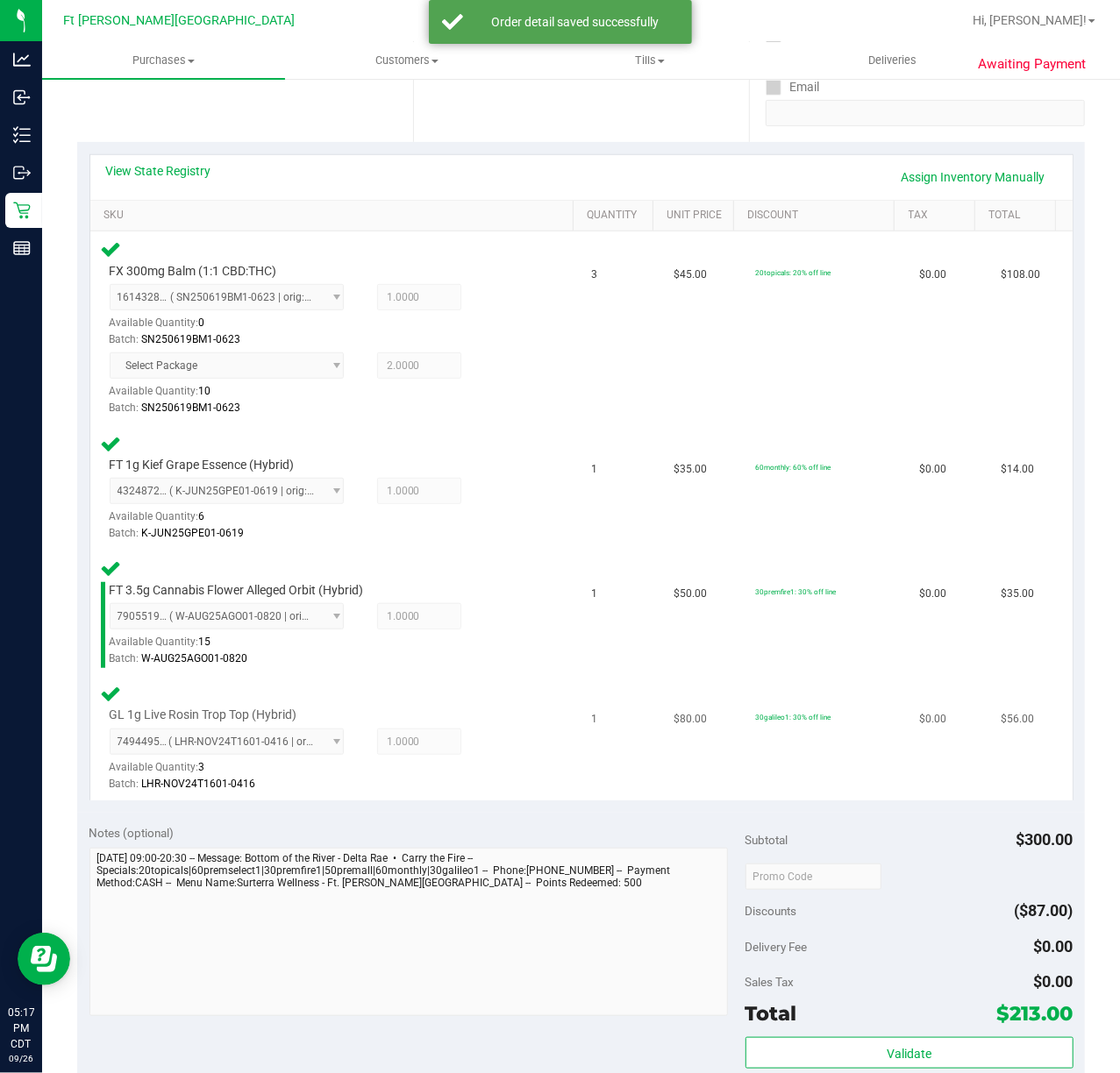
scroll to position [468, 0]
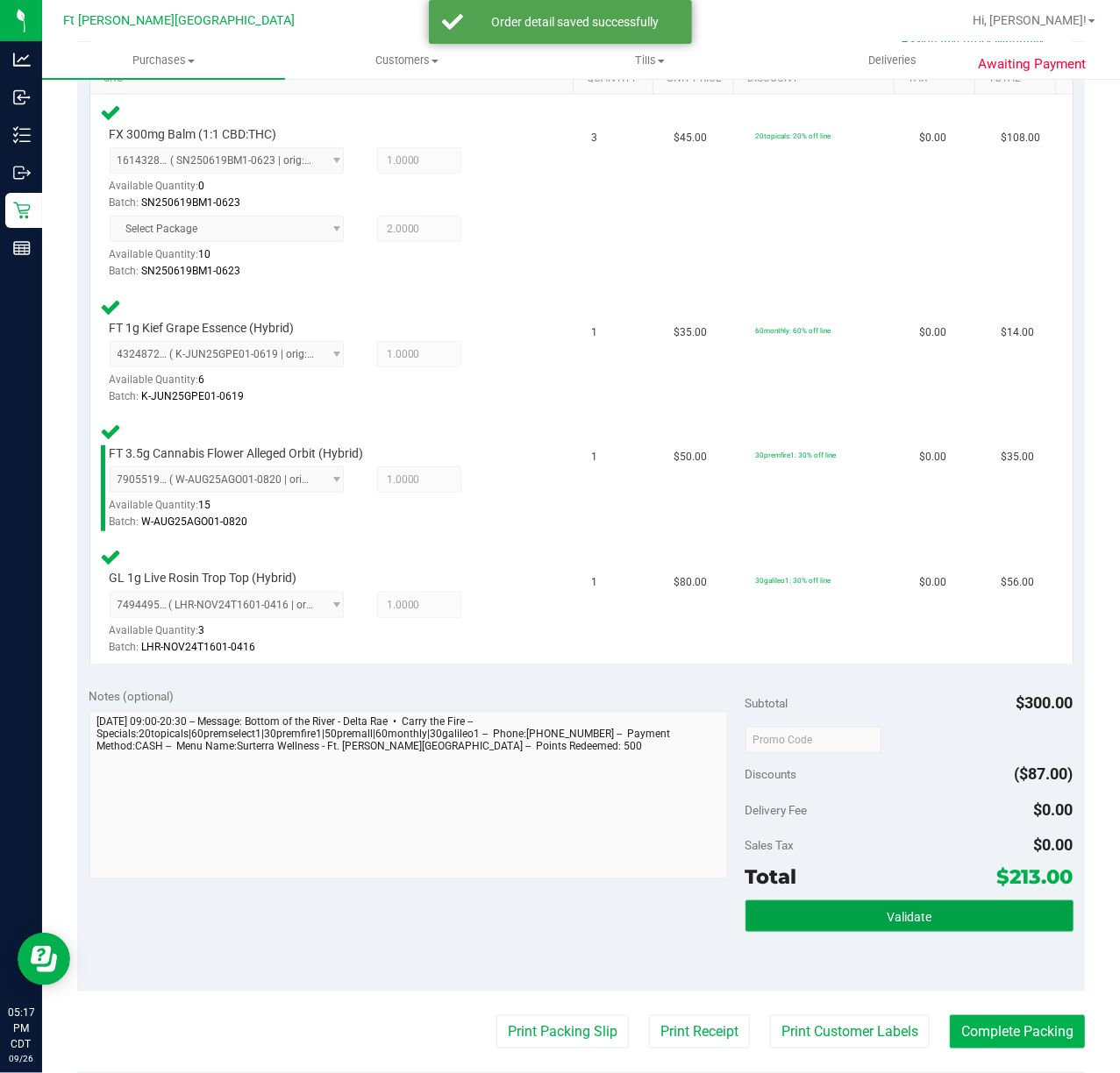
click at [901, 919] on span "Validate" at bounding box center [908, 917] width 45 height 14
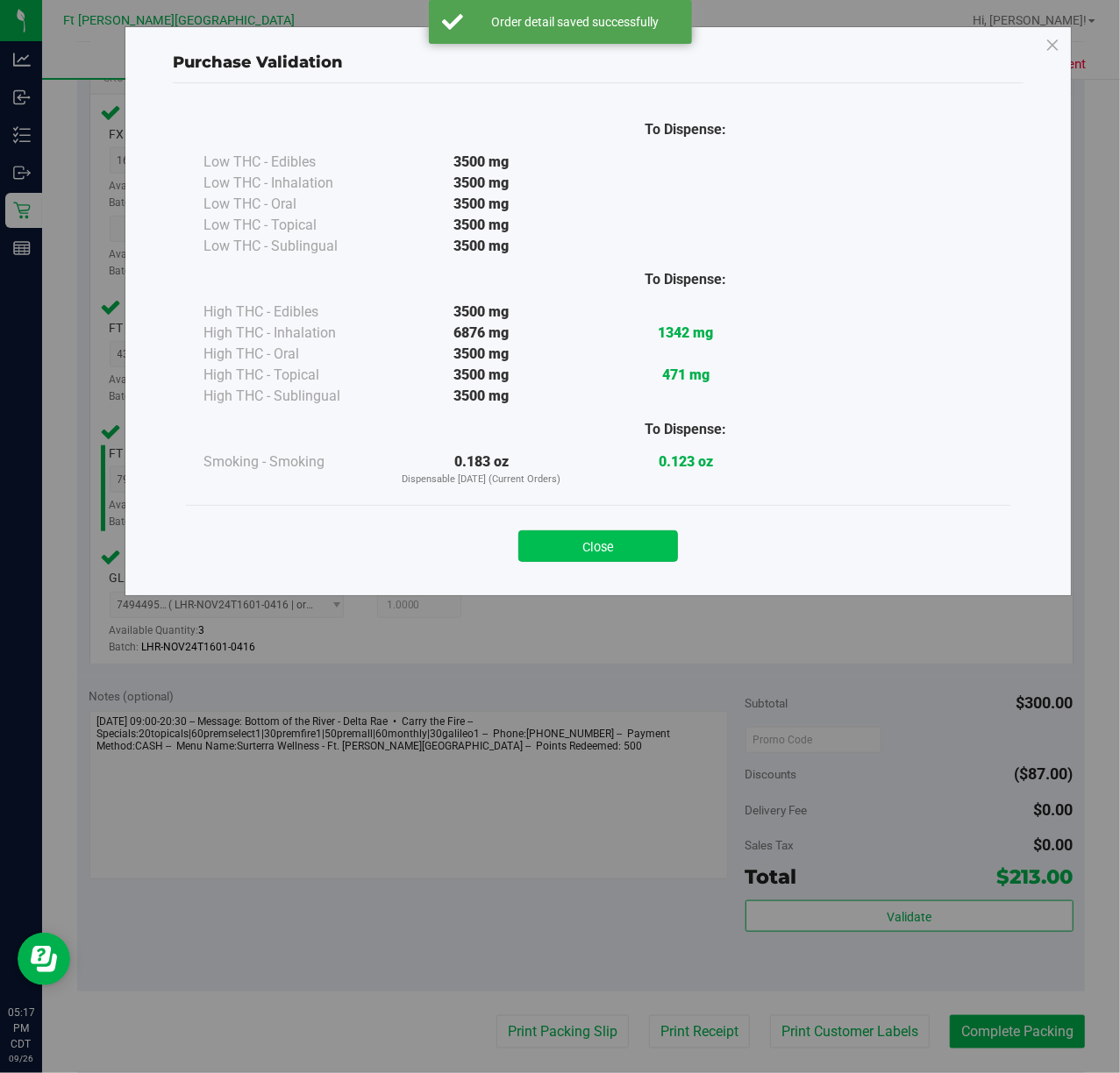
click at [576, 537] on button "Close" at bounding box center [598, 546] width 159 height 32
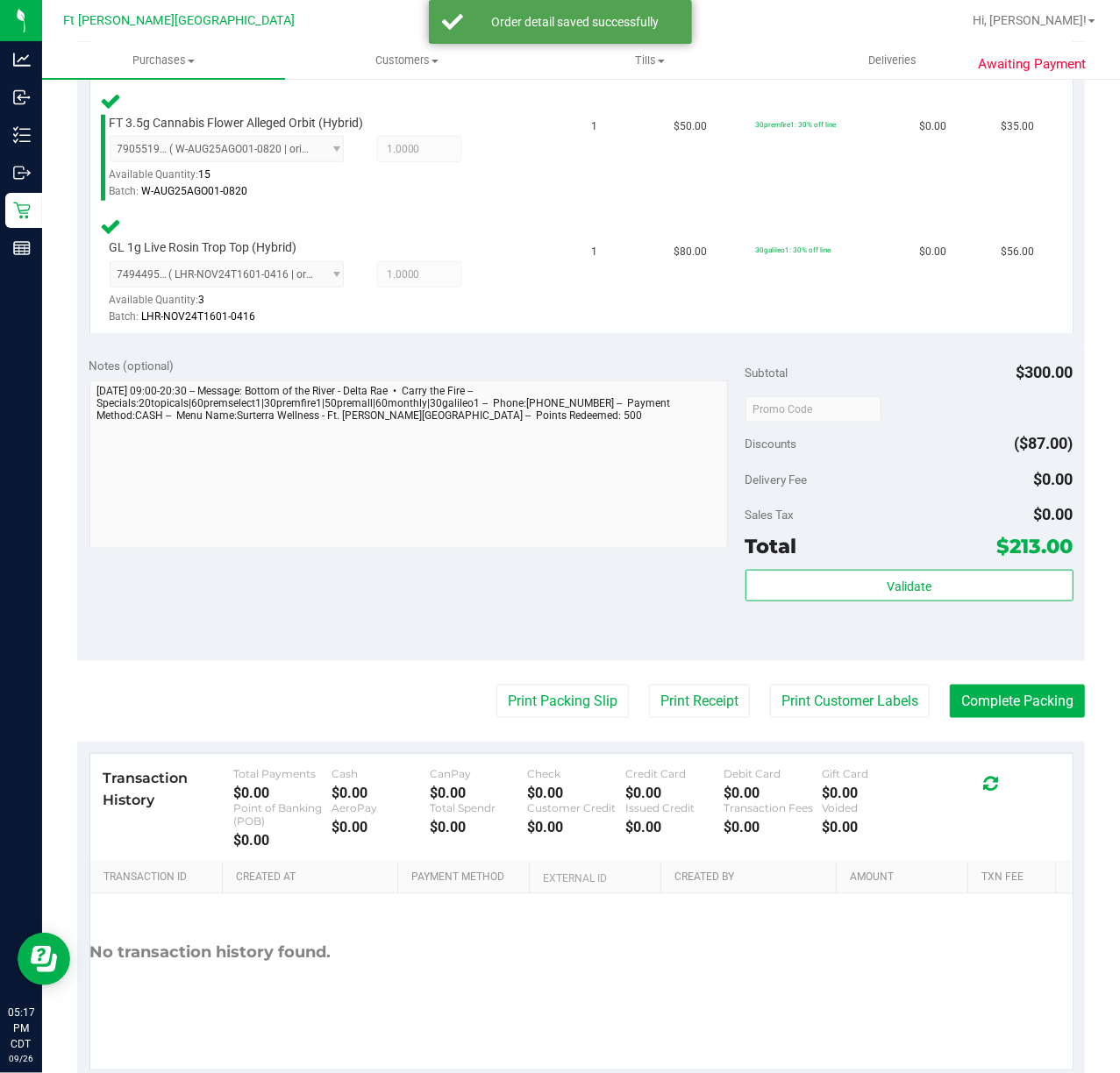
scroll to position [843, 0]
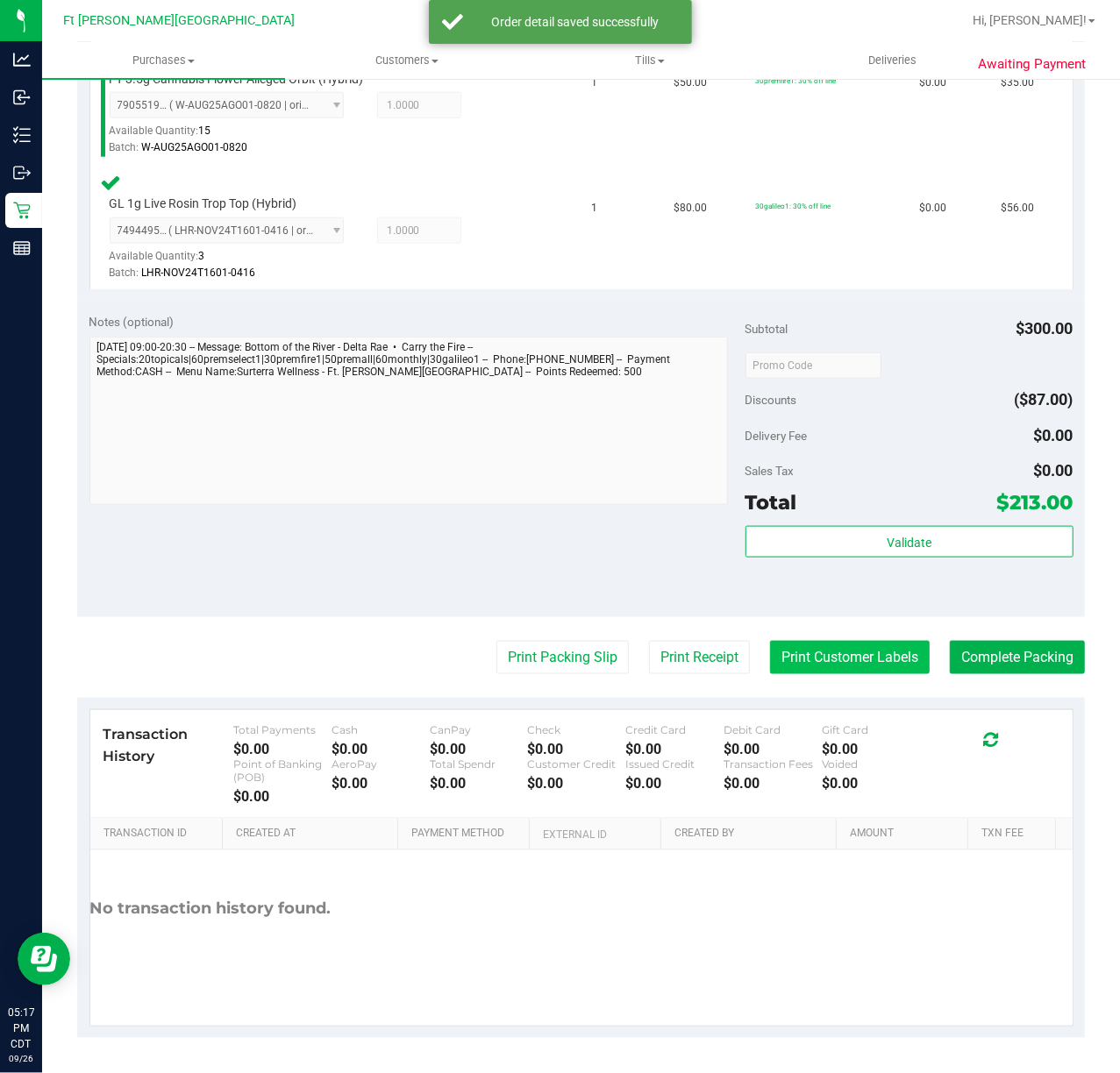
click at [843, 654] on button "Print Customer Labels" at bounding box center [849, 658] width 159 height 34
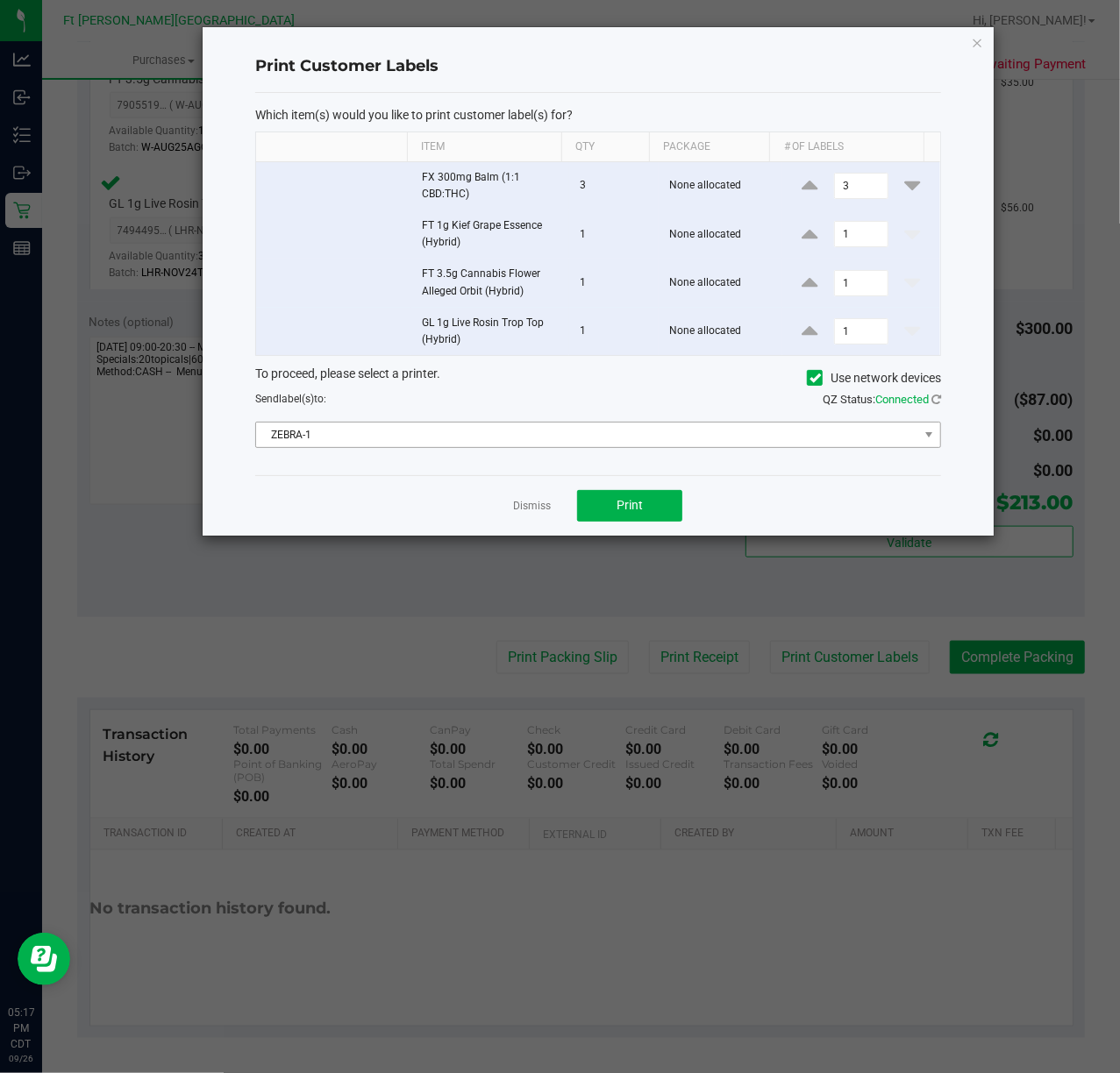
click at [573, 450] on div "Which item(s) would you like to print customer label(s) for? Item Qty Package #…" at bounding box center [598, 284] width 686 height 383
click at [572, 436] on span "ZEBRA-1" at bounding box center [587, 434] width 662 height 25
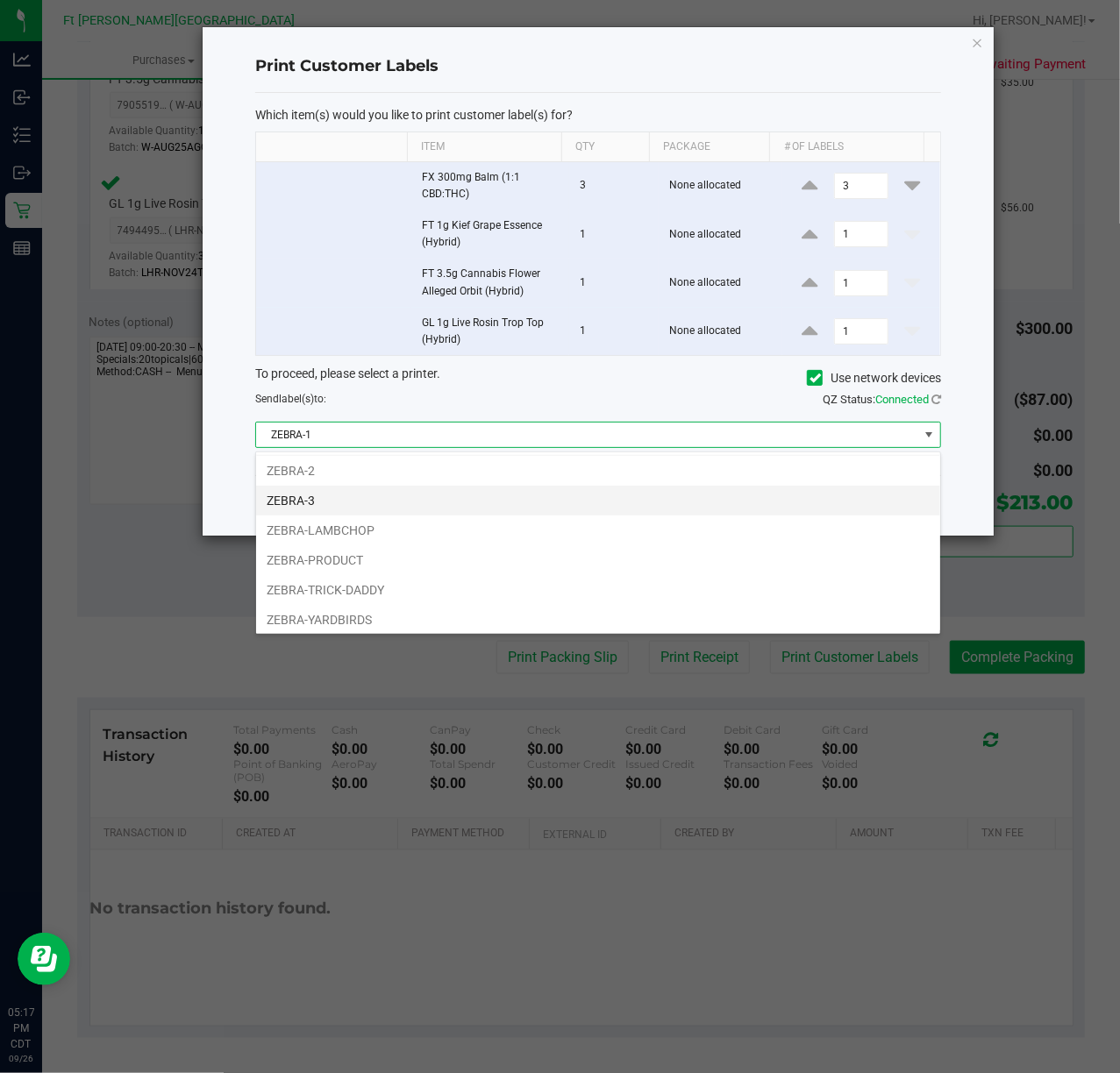
scroll to position [37, 0]
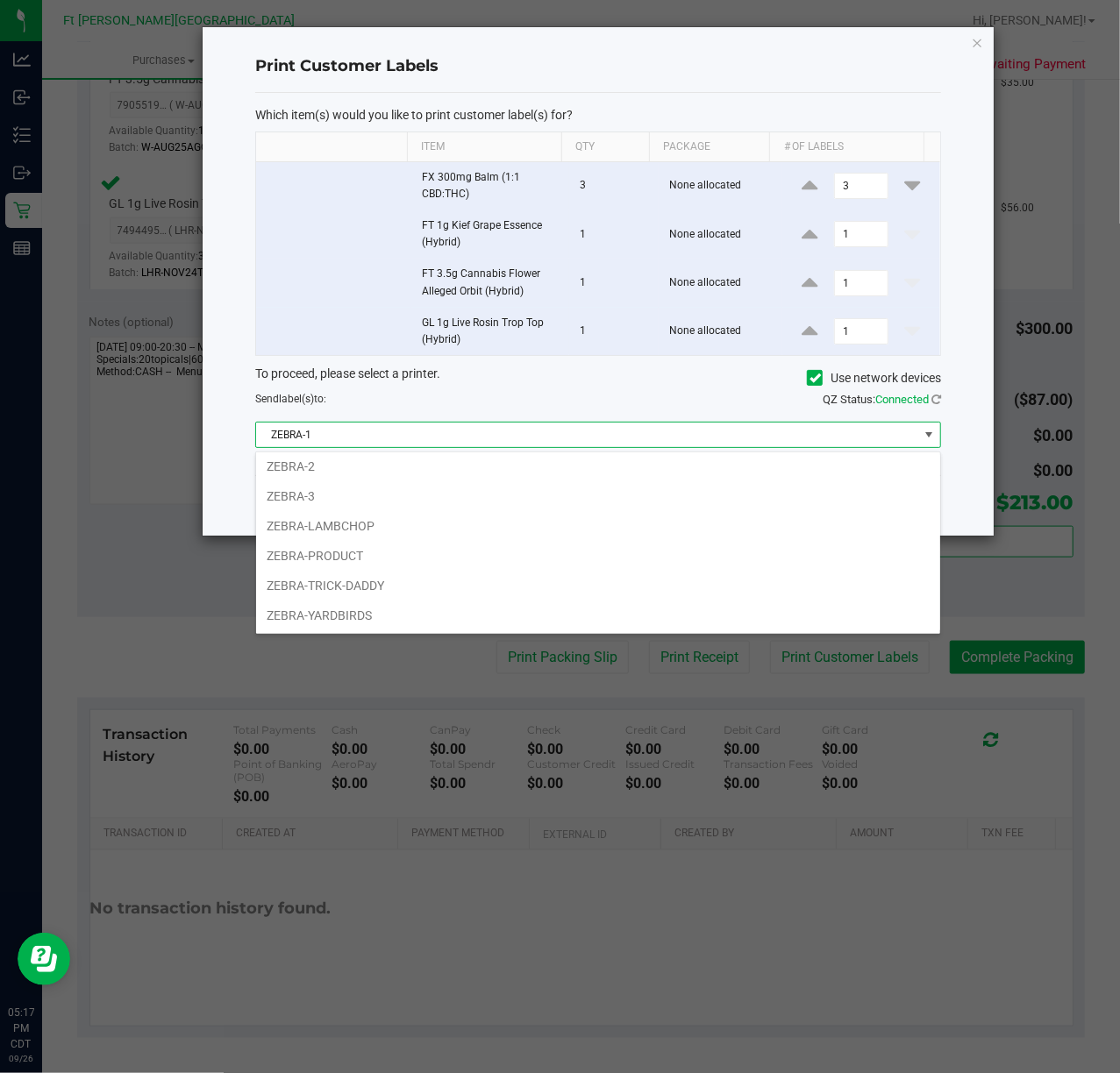
click at [362, 608] on li "ZEBRA-YARDBIRDS" at bounding box center [599, 615] width 685 height 30
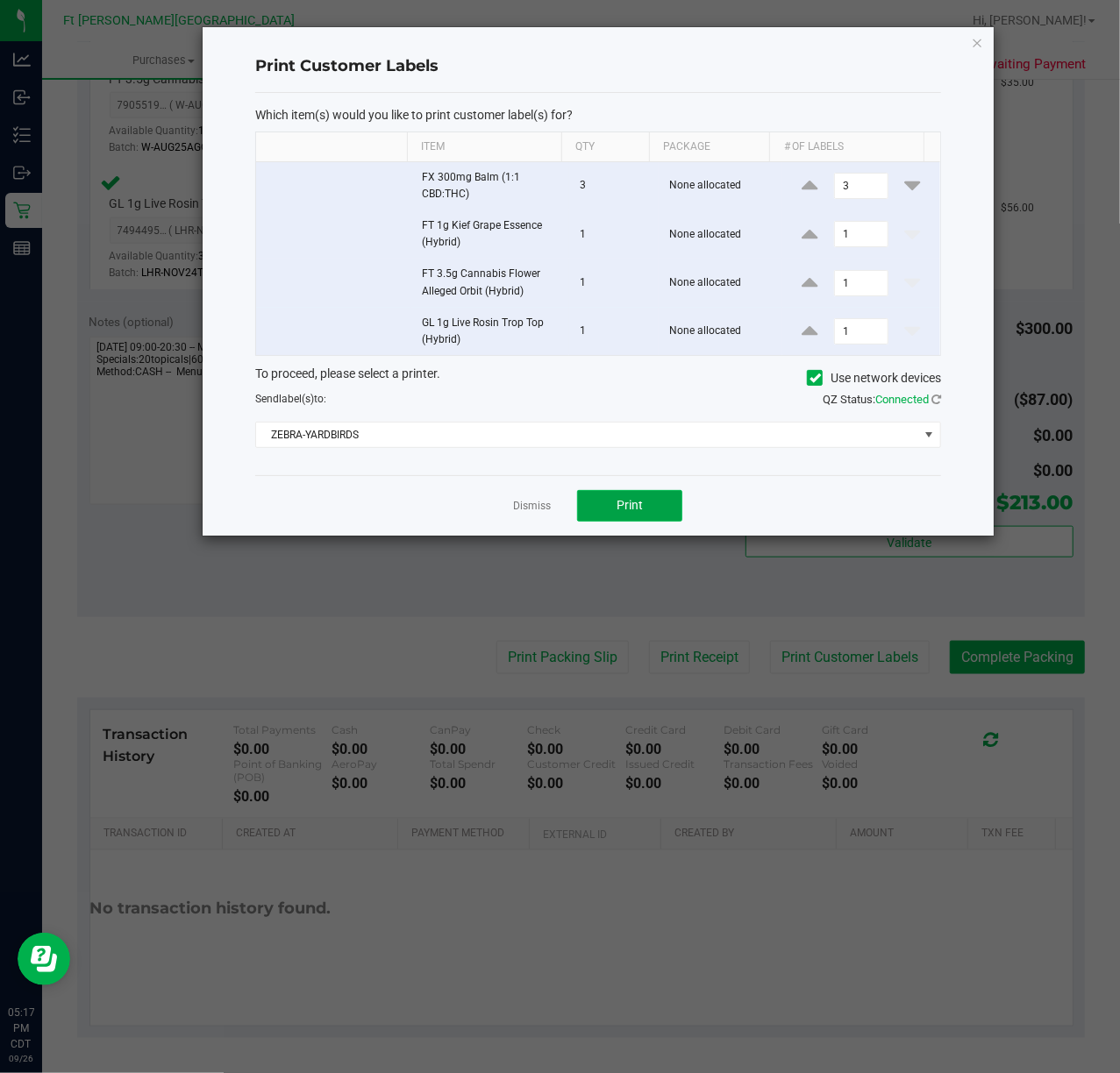
click at [619, 510] on span "Print" at bounding box center [629, 505] width 27 height 14
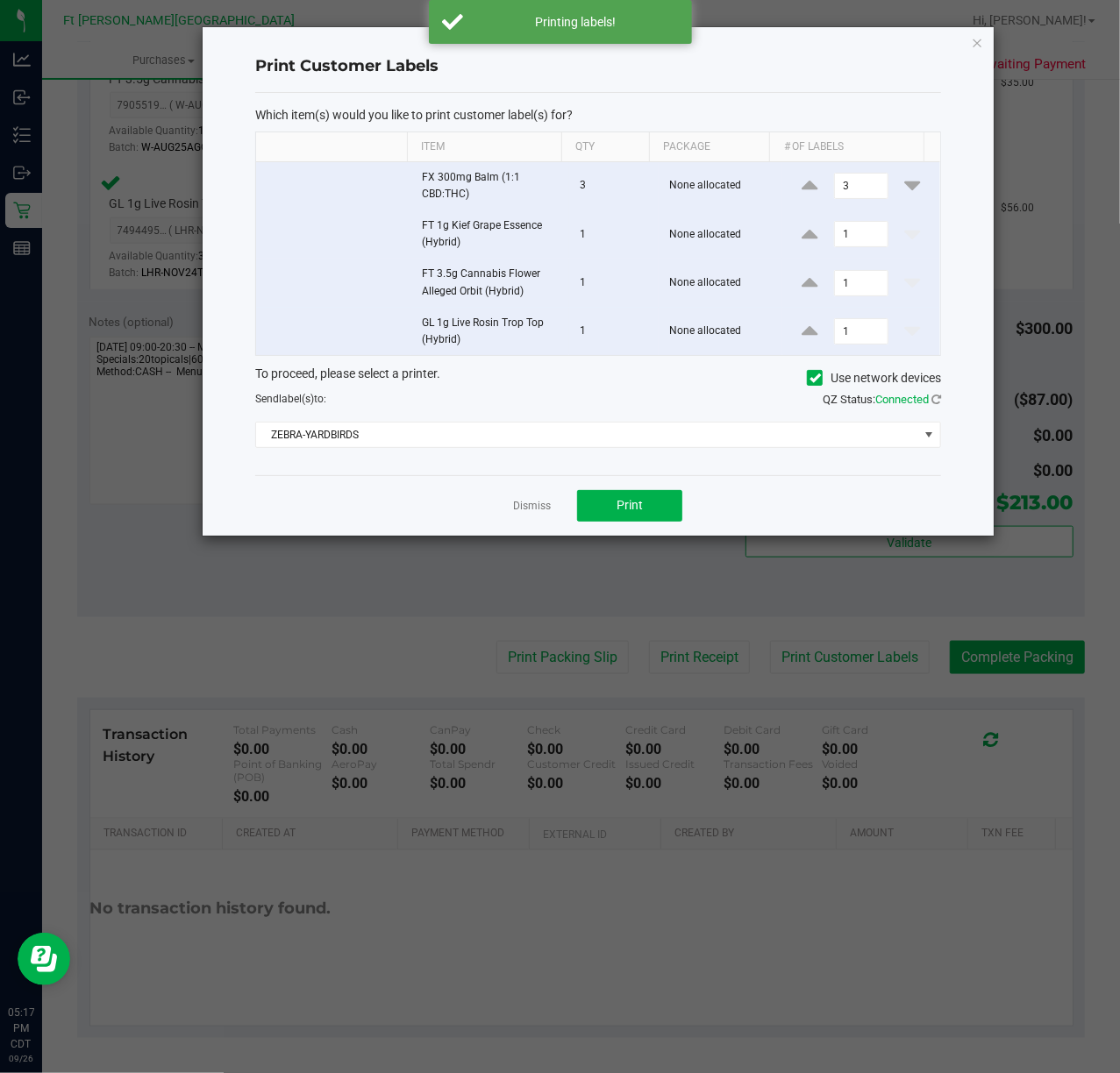
click at [520, 509] on link "Dismiss" at bounding box center [532, 505] width 38 height 15
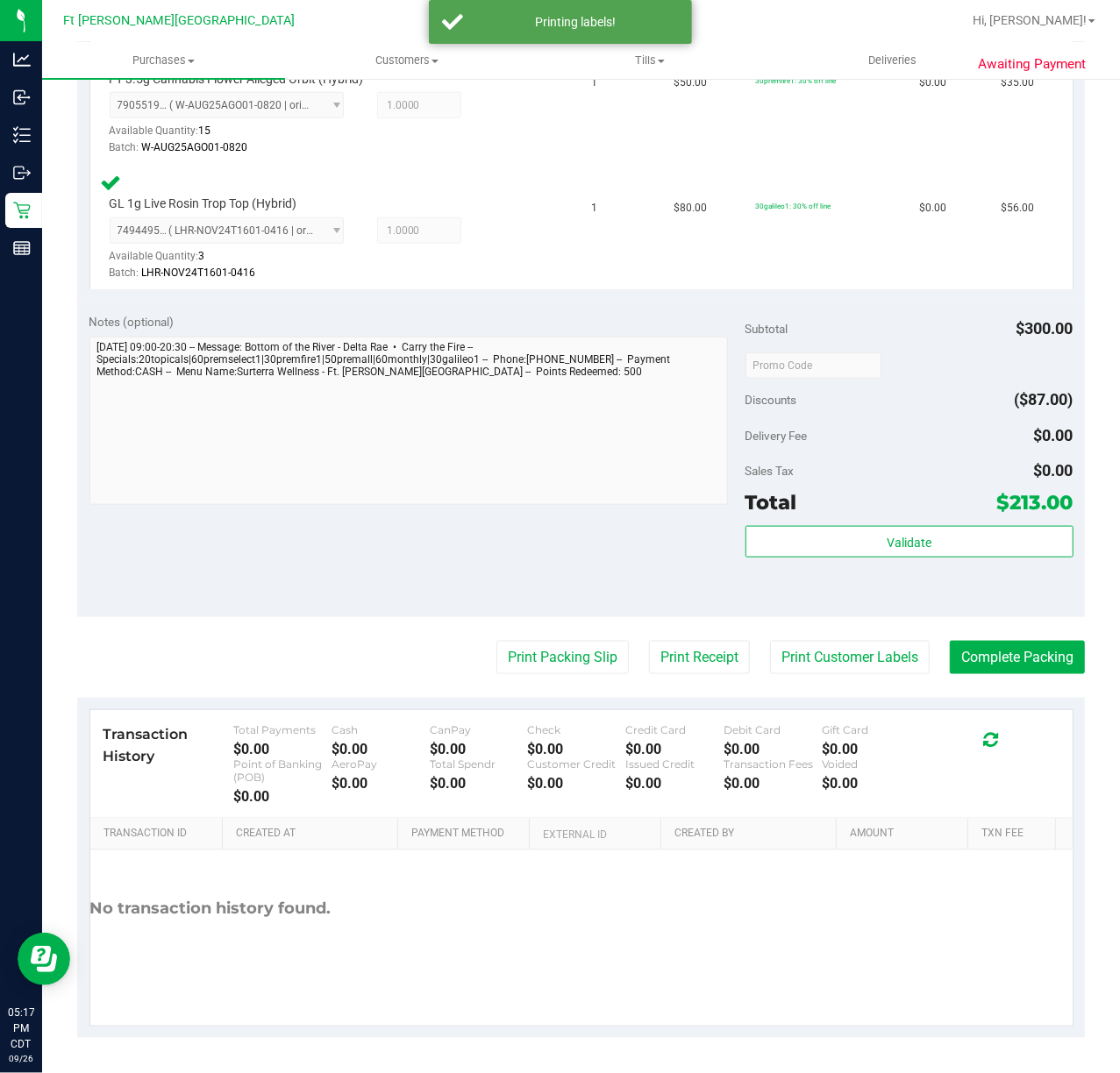
click at [972, 638] on purchase-details "Back Edit Purchase Cancel Purchase View Profile # 12011094 BioTrack ID: - Submi…" at bounding box center [581, 145] width 1008 height 1785
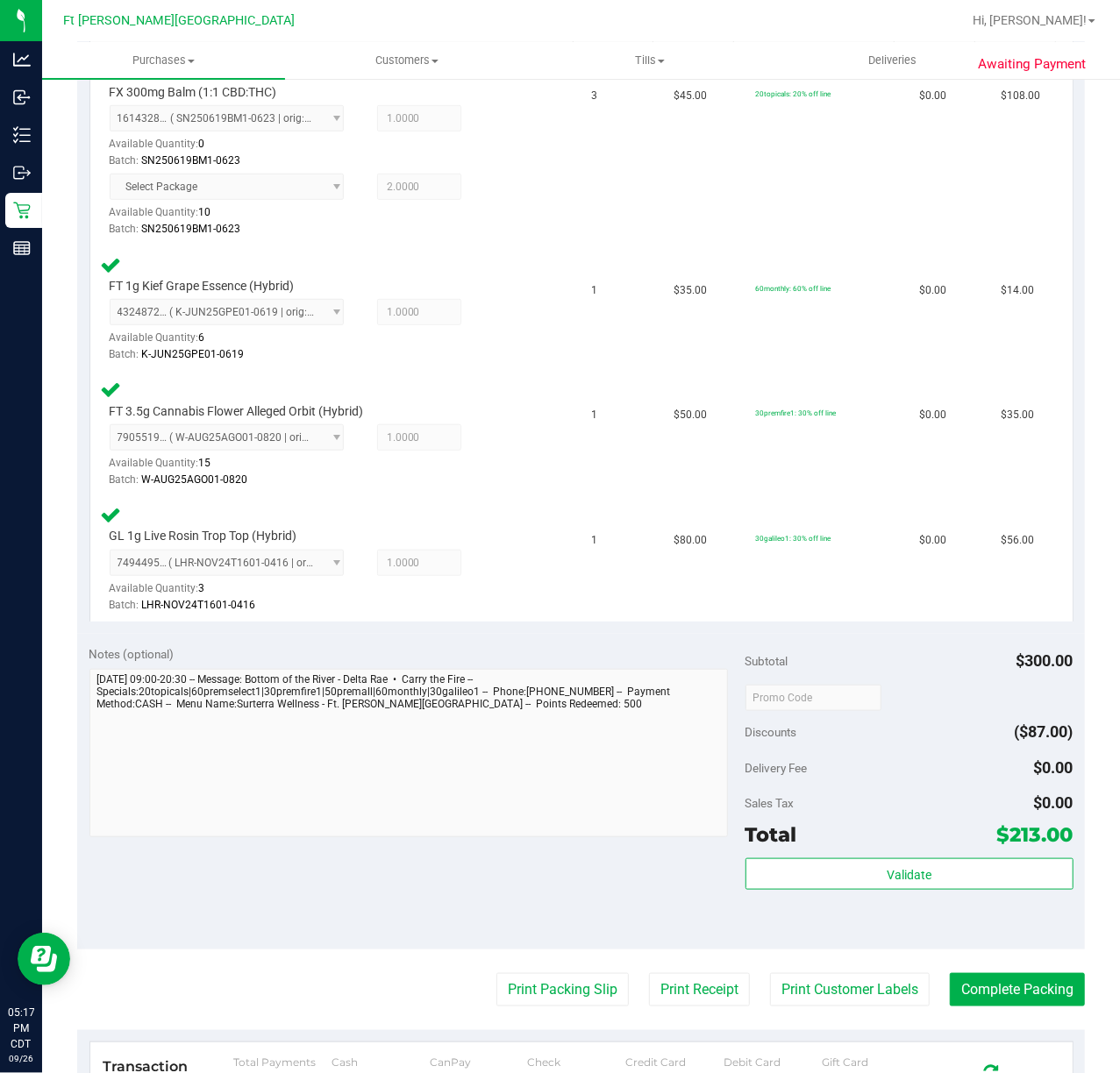
scroll to position [701, 0]
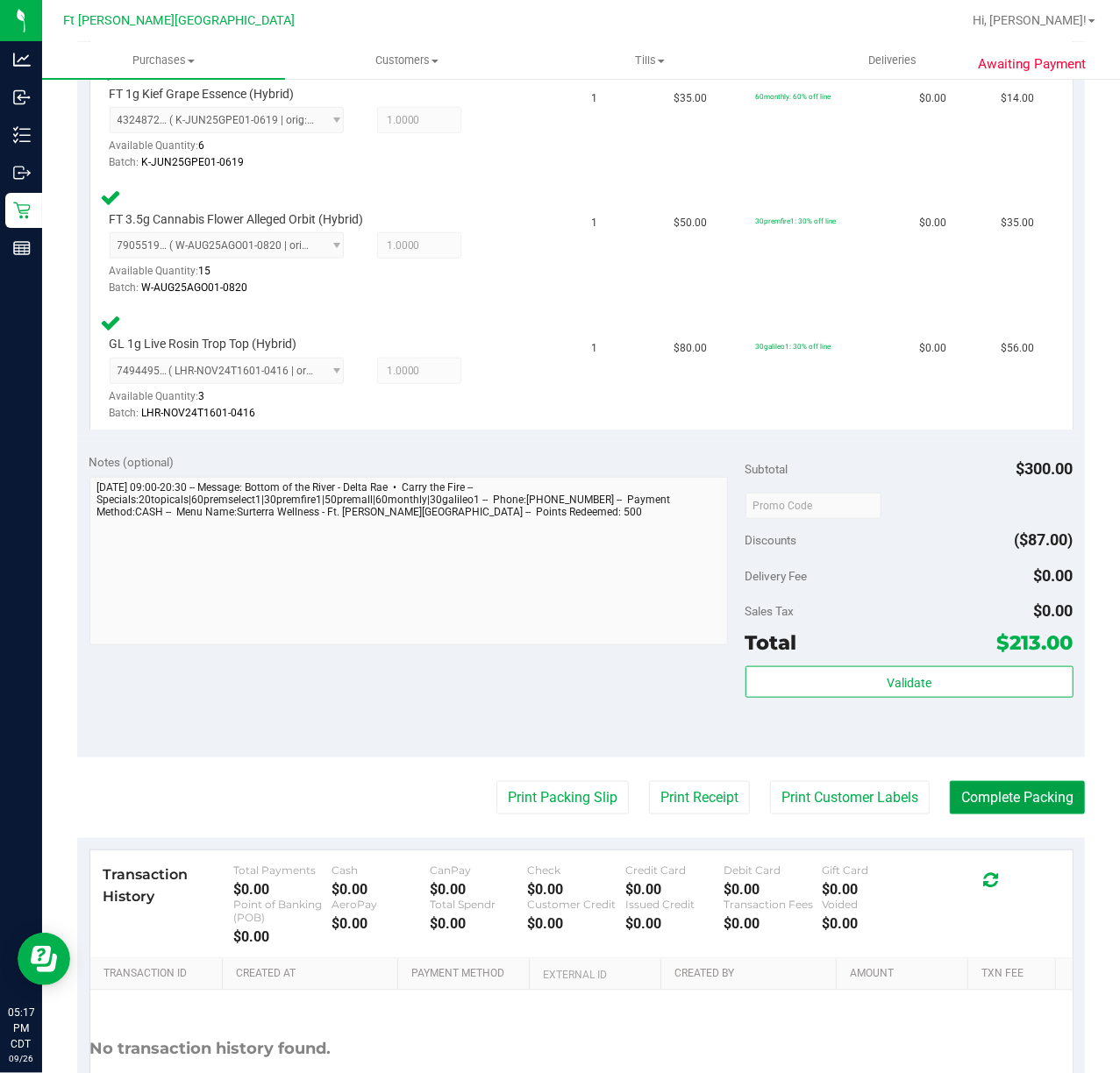
drag, startPoint x: 993, startPoint y: 794, endPoint x: 979, endPoint y: 762, distance: 34.9
click at [994, 794] on button "Complete Packing" at bounding box center [1017, 798] width 136 height 34
